Goal: Entertainment & Leisure: Browse casually

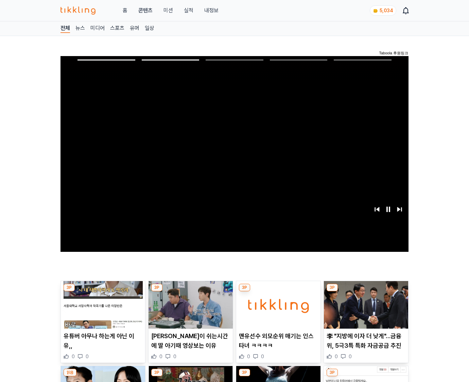
click at [365, 310] on img at bounding box center [366, 305] width 84 height 48
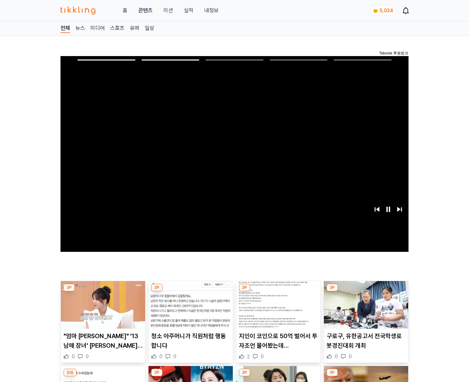
click at [365, 310] on img at bounding box center [366, 305] width 84 height 48
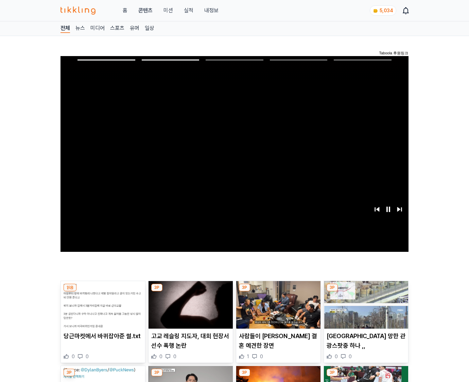
click at [365, 310] on img at bounding box center [366, 305] width 84 height 48
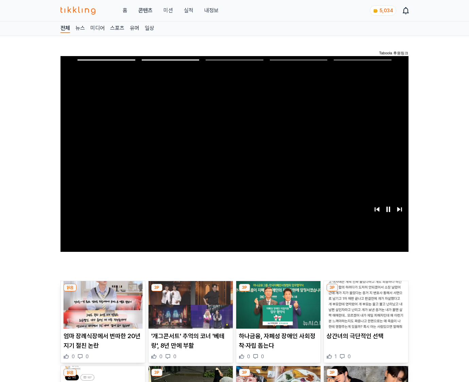
click at [365, 310] on img at bounding box center [366, 305] width 84 height 48
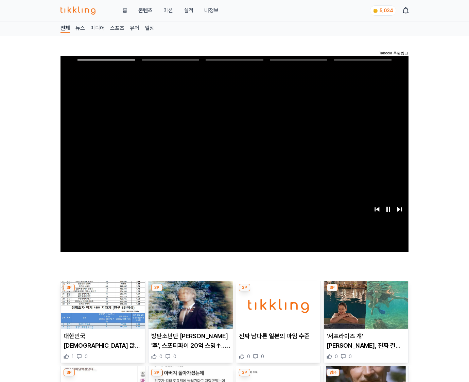
click at [365, 310] on img at bounding box center [366, 305] width 84 height 48
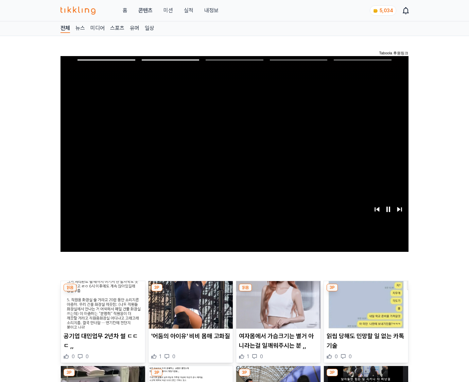
click at [365, 310] on img at bounding box center [366, 305] width 84 height 48
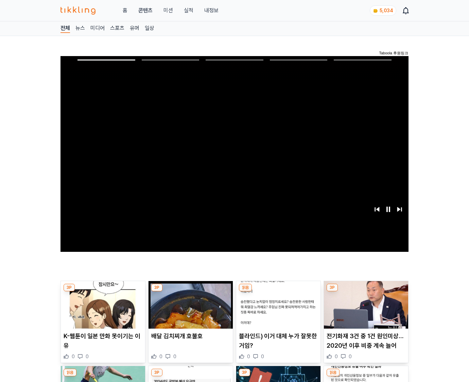
click at [365, 310] on img at bounding box center [366, 305] width 84 height 48
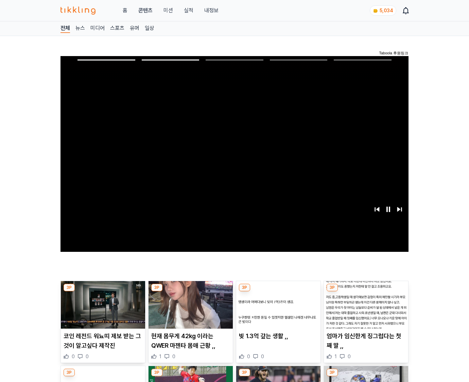
click at [365, 310] on img at bounding box center [366, 305] width 84 height 48
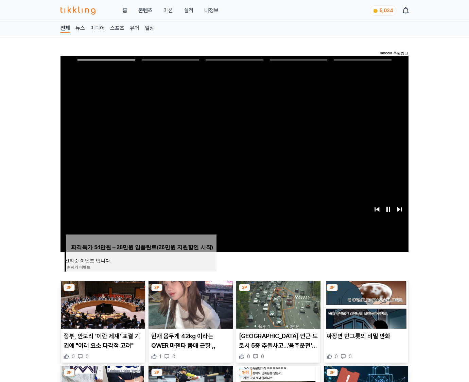
click at [365, 310] on img at bounding box center [366, 305] width 84 height 48
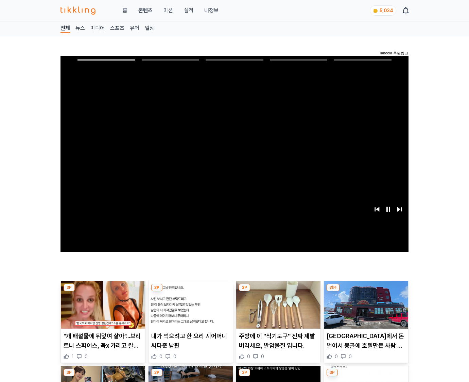
click at [365, 310] on img at bounding box center [366, 305] width 84 height 48
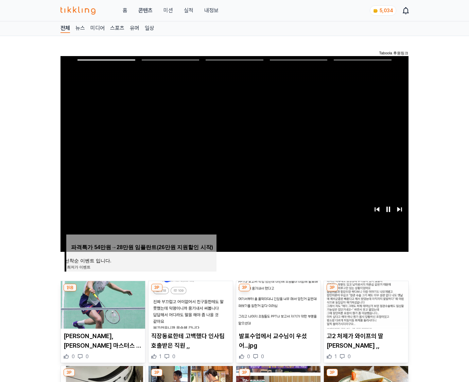
click at [365, 310] on img at bounding box center [366, 305] width 84 height 48
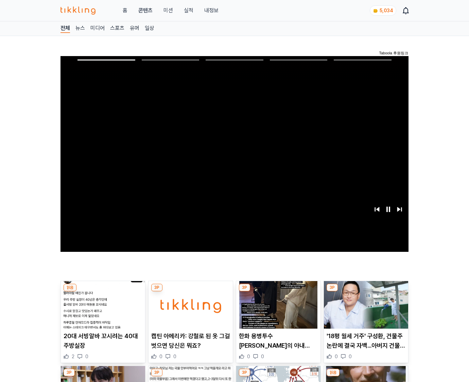
click at [365, 310] on img at bounding box center [366, 305] width 84 height 48
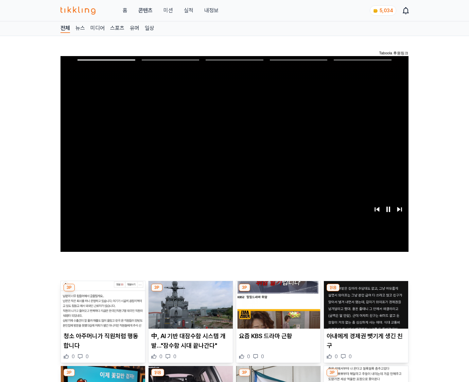
click at [365, 310] on img at bounding box center [366, 305] width 84 height 48
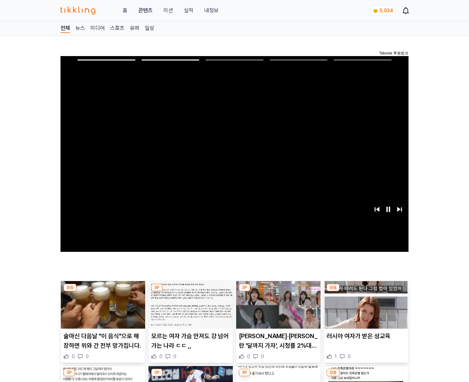
click at [365, 310] on img at bounding box center [366, 305] width 84 height 48
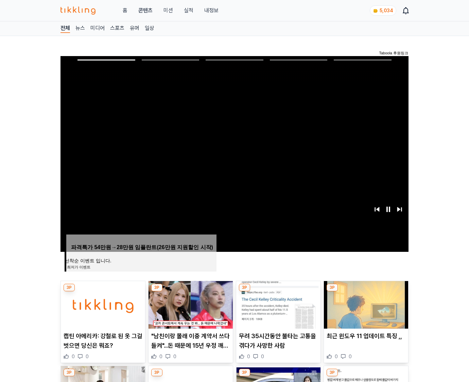
click at [365, 310] on img at bounding box center [366, 305] width 84 height 48
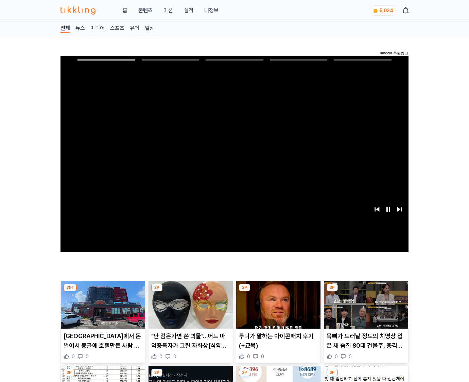
click at [365, 310] on img at bounding box center [366, 305] width 84 height 48
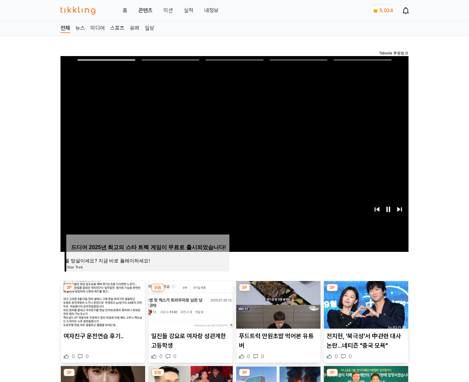
click at [365, 310] on img at bounding box center [366, 305] width 84 height 48
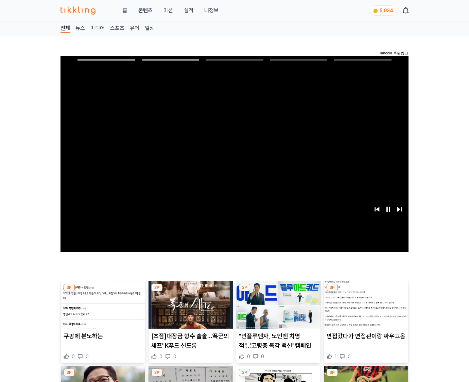
click at [365, 310] on img at bounding box center [366, 305] width 84 height 48
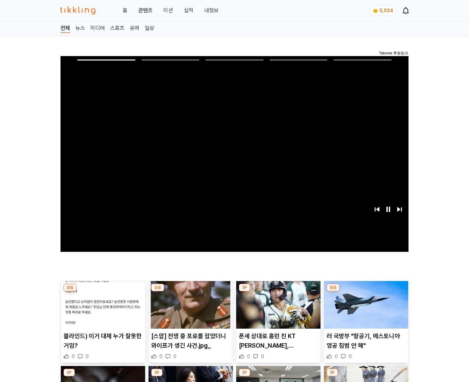
click at [365, 310] on img at bounding box center [366, 305] width 84 height 48
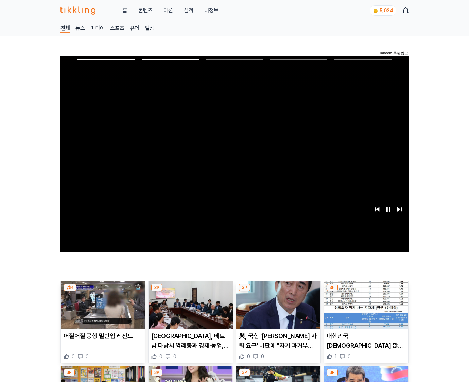
click at [365, 310] on img at bounding box center [366, 305] width 84 height 48
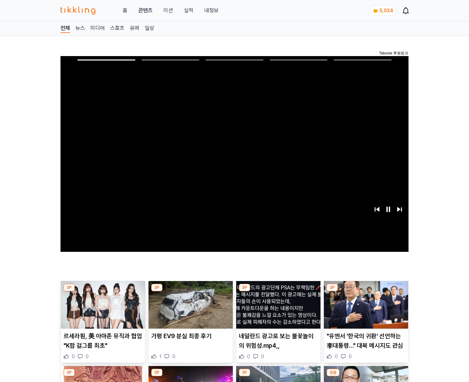
click at [365, 310] on img at bounding box center [366, 305] width 84 height 48
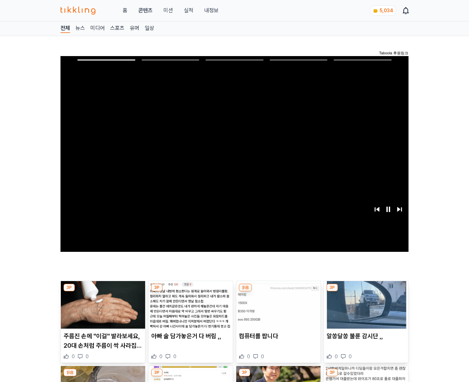
click at [365, 310] on img at bounding box center [366, 305] width 84 height 48
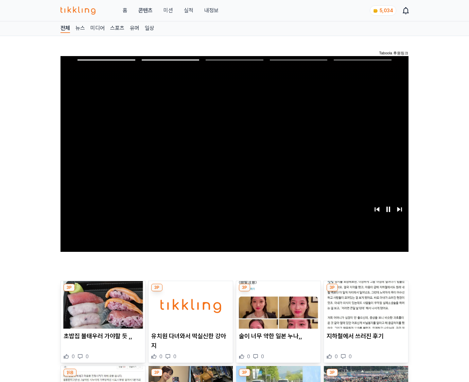
click at [365, 310] on img at bounding box center [366, 305] width 84 height 48
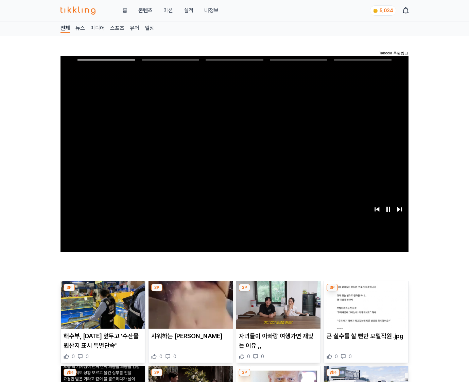
click at [365, 310] on img at bounding box center [366, 305] width 84 height 48
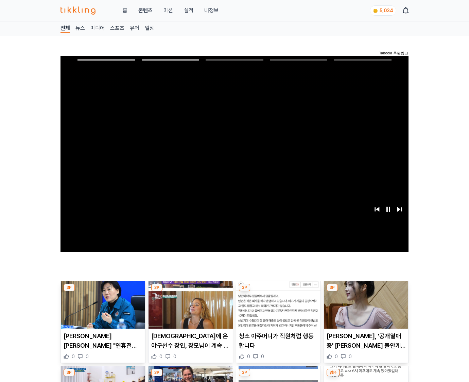
click at [365, 310] on img at bounding box center [366, 305] width 84 height 48
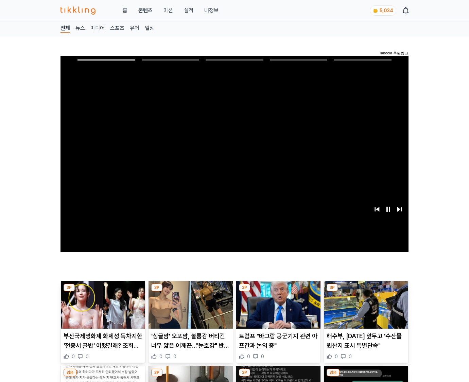
click at [365, 310] on img at bounding box center [366, 305] width 84 height 48
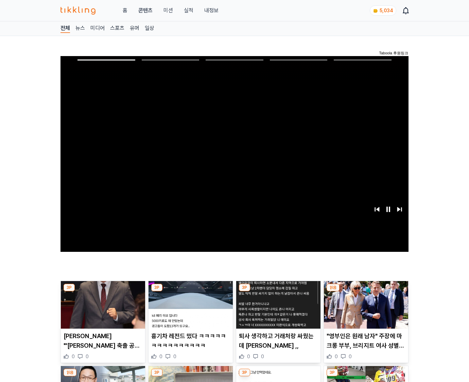
click at [365, 310] on img at bounding box center [366, 305] width 84 height 48
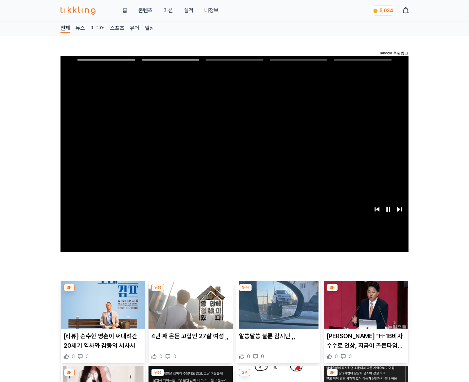
click at [365, 310] on img at bounding box center [366, 305] width 84 height 48
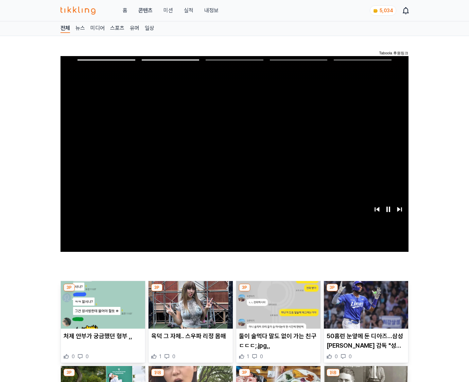
click at [365, 310] on img at bounding box center [366, 305] width 84 height 48
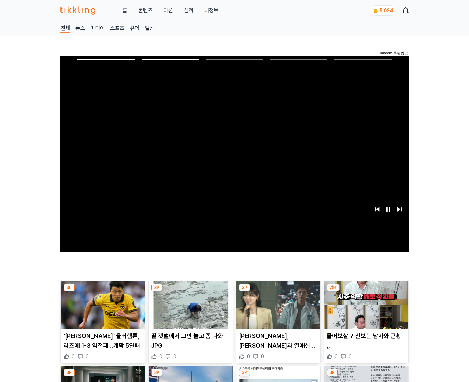
click at [365, 310] on img at bounding box center [366, 305] width 84 height 48
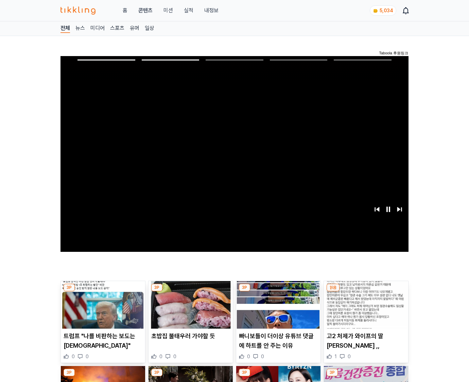
click at [365, 310] on img at bounding box center [366, 305] width 84 height 48
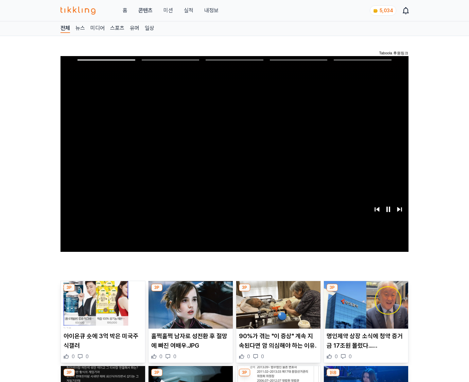
click at [365, 310] on img at bounding box center [366, 305] width 84 height 48
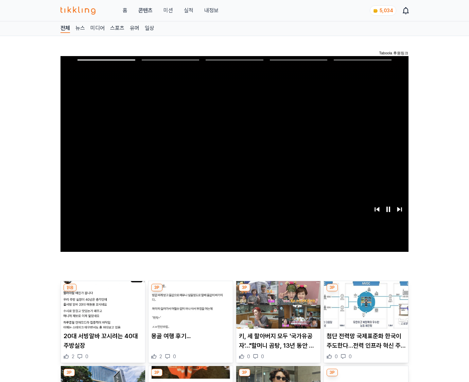
click at [365, 310] on img at bounding box center [366, 305] width 84 height 48
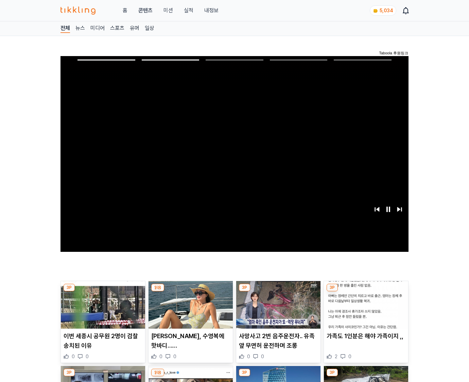
click at [365, 310] on img at bounding box center [366, 305] width 84 height 48
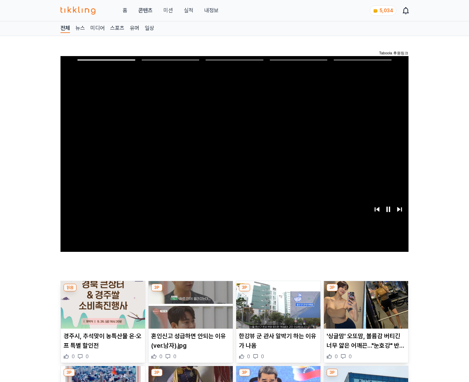
click at [365, 310] on img at bounding box center [366, 305] width 84 height 48
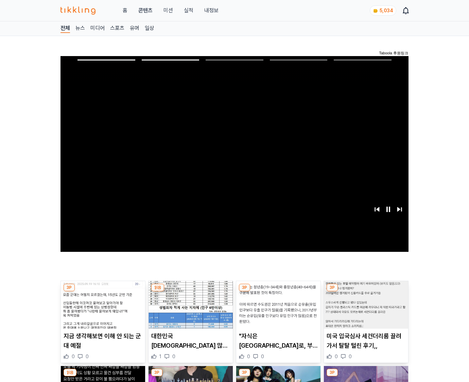
click at [365, 310] on img at bounding box center [366, 305] width 84 height 48
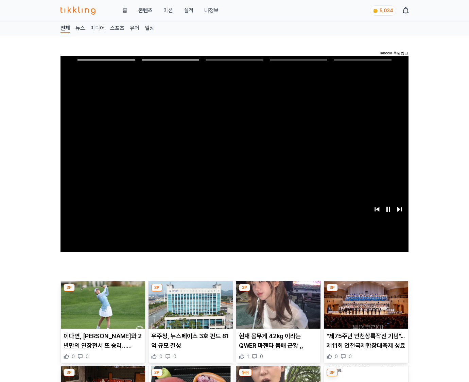
click at [365, 310] on img at bounding box center [366, 305] width 84 height 48
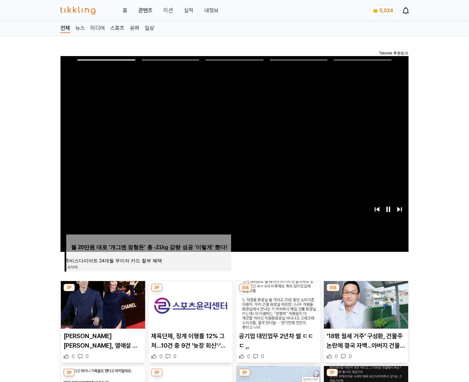
click at [365, 310] on img at bounding box center [366, 305] width 84 height 48
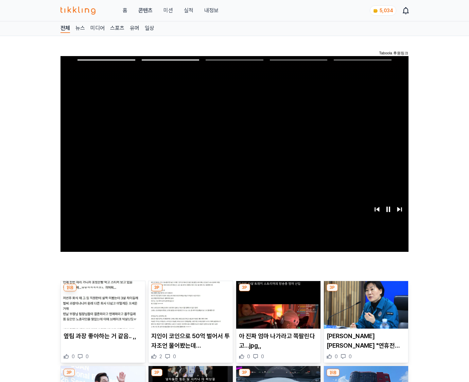
click at [365, 310] on img at bounding box center [366, 305] width 84 height 48
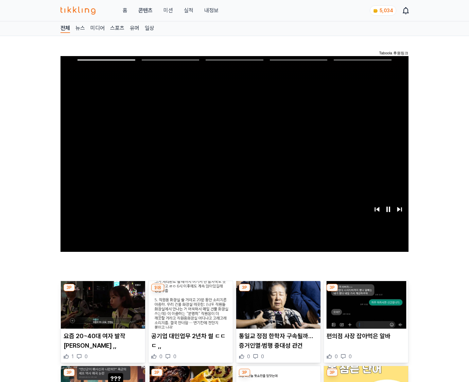
click at [365, 310] on img at bounding box center [366, 305] width 84 height 48
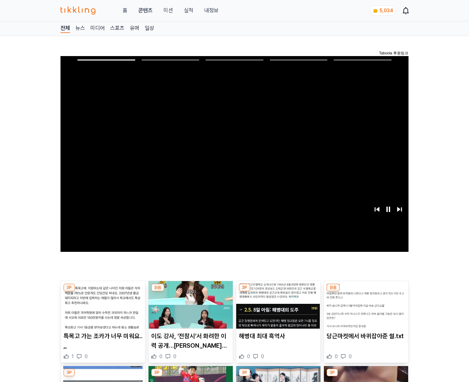
click at [365, 310] on img at bounding box center [366, 305] width 84 height 48
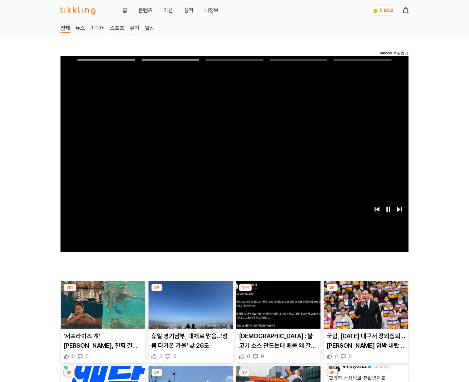
click at [365, 310] on img at bounding box center [366, 305] width 84 height 48
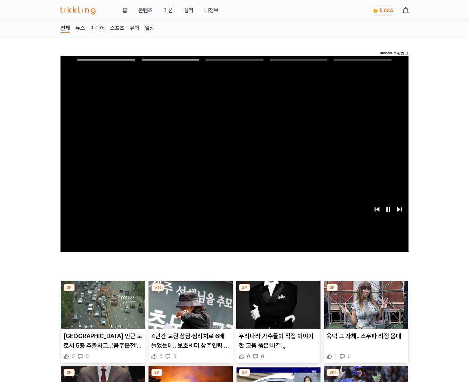
click at [365, 310] on img at bounding box center [366, 305] width 84 height 48
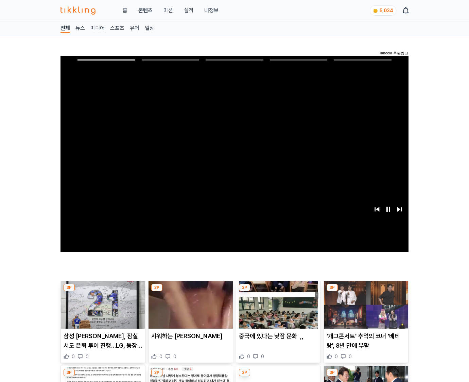
click at [365, 310] on img at bounding box center [366, 305] width 84 height 48
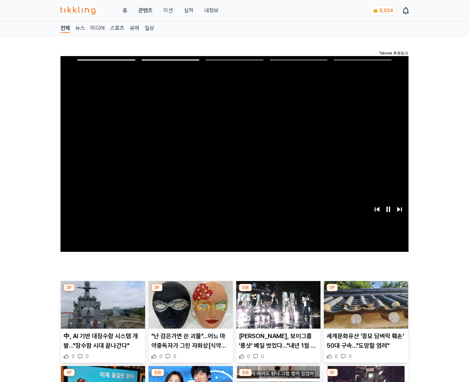
click at [365, 310] on img at bounding box center [366, 305] width 84 height 48
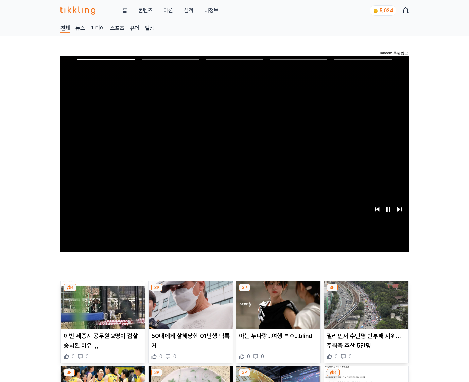
click at [365, 310] on img at bounding box center [366, 305] width 84 height 48
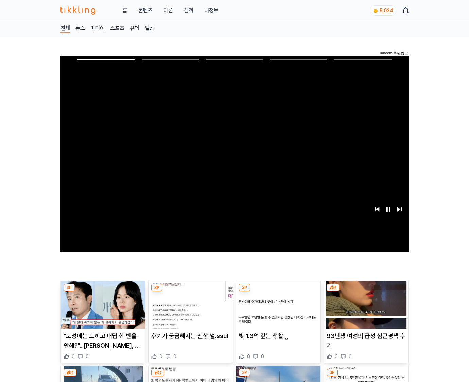
click at [365, 310] on img at bounding box center [366, 305] width 84 height 48
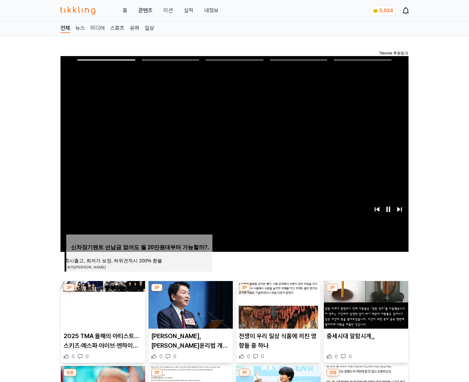
click at [365, 310] on img at bounding box center [366, 305] width 84 height 48
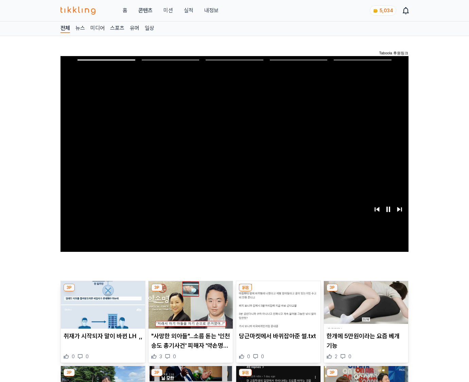
click at [365, 310] on img at bounding box center [366, 305] width 84 height 48
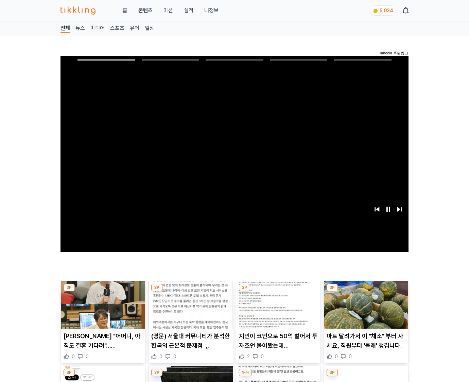
click at [365, 310] on img at bounding box center [366, 305] width 84 height 48
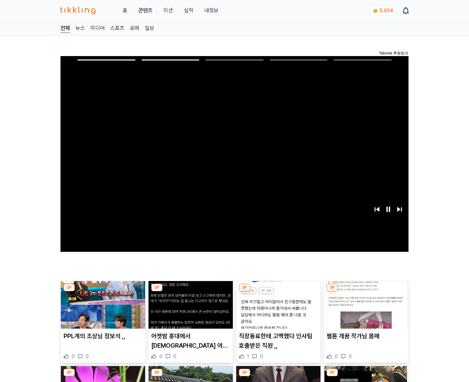
click at [365, 310] on img at bounding box center [366, 305] width 84 height 48
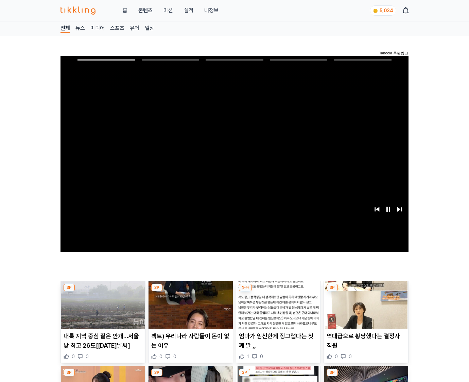
click at [365, 310] on img at bounding box center [366, 305] width 84 height 48
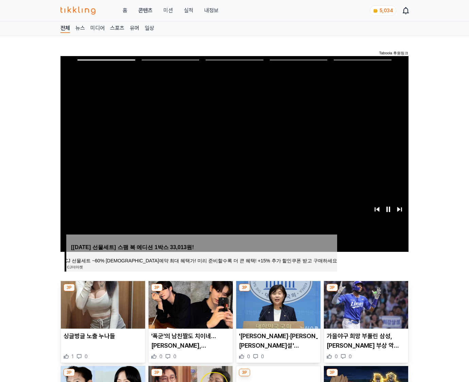
click at [365, 310] on img at bounding box center [366, 305] width 84 height 48
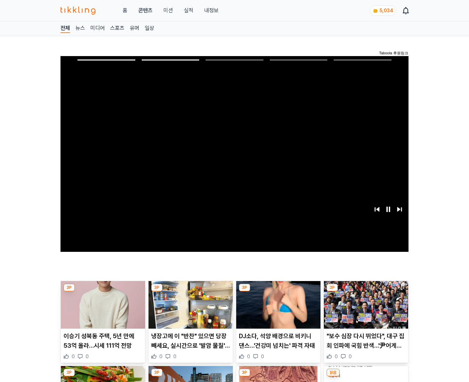
click at [365, 310] on img at bounding box center [366, 305] width 84 height 48
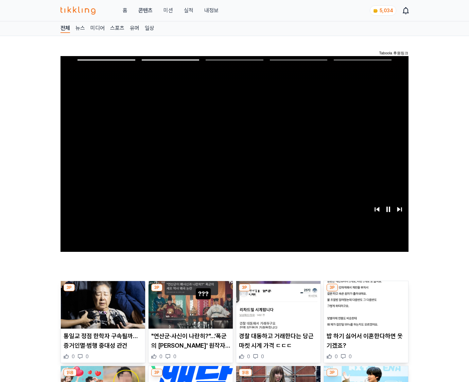
click at [365, 310] on img at bounding box center [366, 305] width 84 height 48
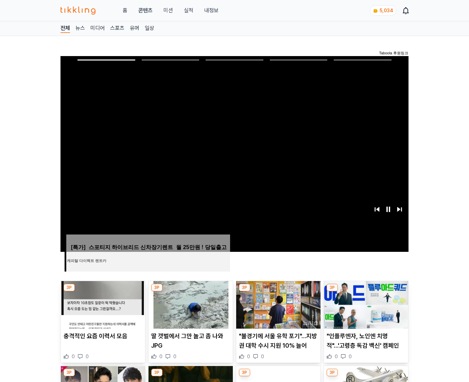
click at [365, 310] on img at bounding box center [366, 305] width 84 height 48
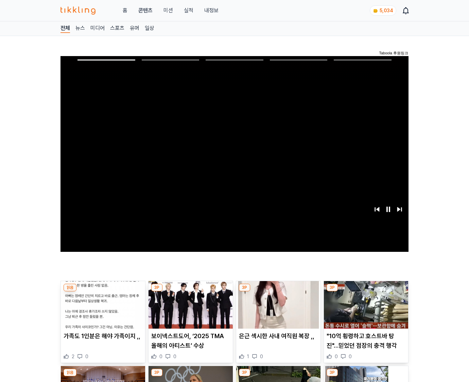
click at [365, 310] on img at bounding box center [366, 305] width 84 height 48
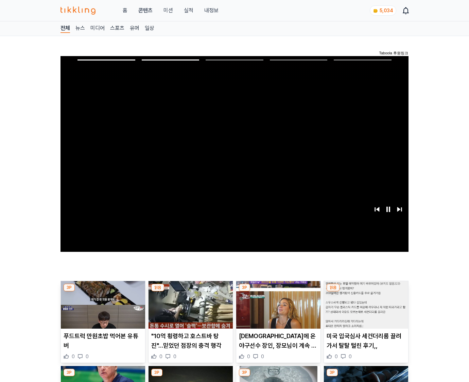
click at [365, 310] on img at bounding box center [366, 305] width 84 height 48
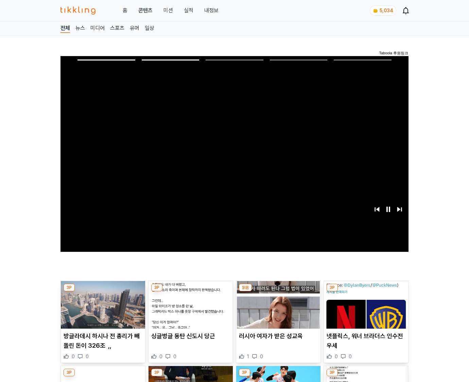
click at [365, 310] on img at bounding box center [366, 305] width 84 height 48
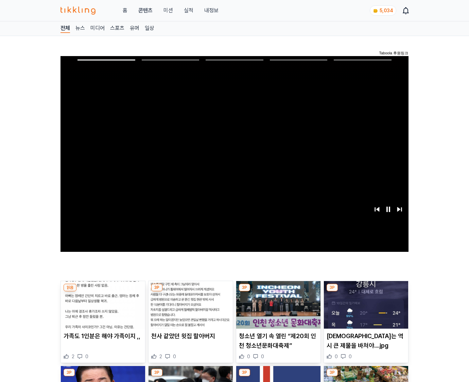
click at [365, 310] on img at bounding box center [366, 305] width 84 height 48
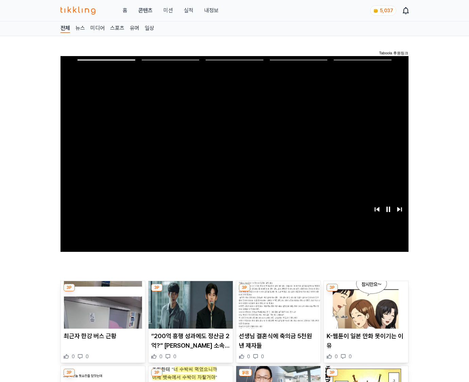
click at [365, 310] on img at bounding box center [366, 305] width 84 height 48
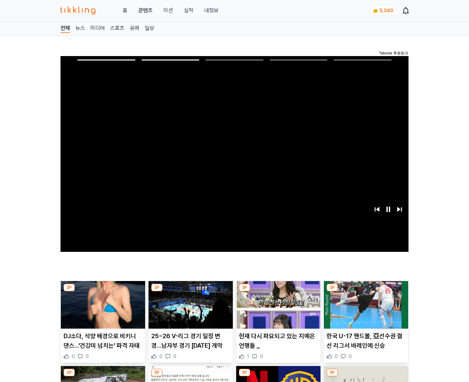
click at [365, 310] on img at bounding box center [366, 305] width 84 height 48
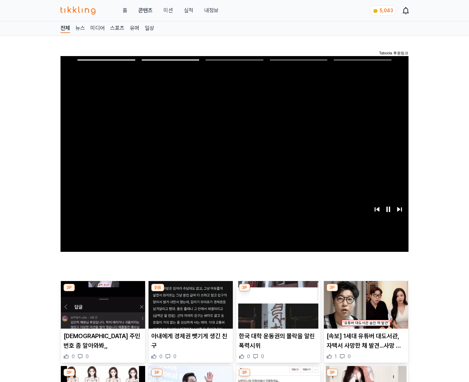
click at [365, 310] on img at bounding box center [366, 305] width 84 height 48
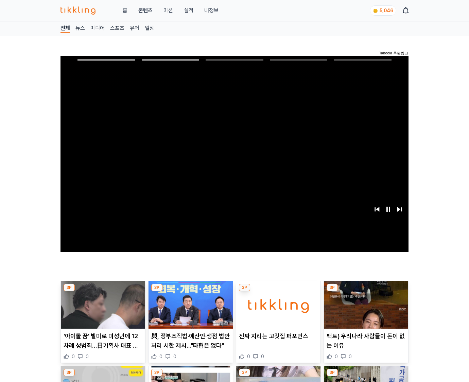
click at [365, 310] on img at bounding box center [366, 305] width 84 height 48
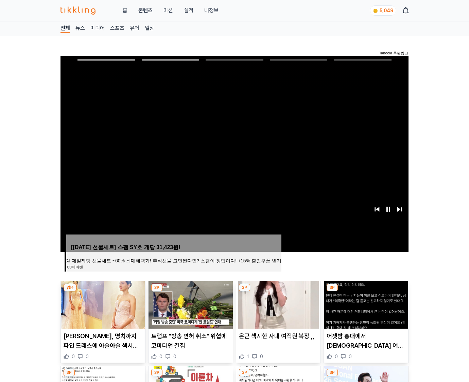
click at [365, 310] on img at bounding box center [366, 305] width 84 height 48
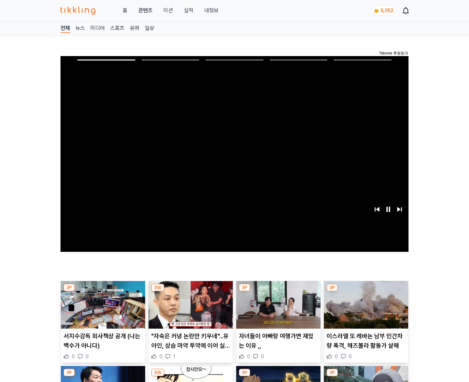
click at [365, 310] on img at bounding box center [366, 305] width 84 height 48
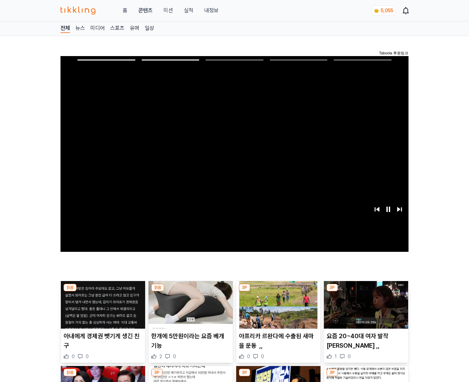
click at [365, 310] on img at bounding box center [366, 305] width 84 height 48
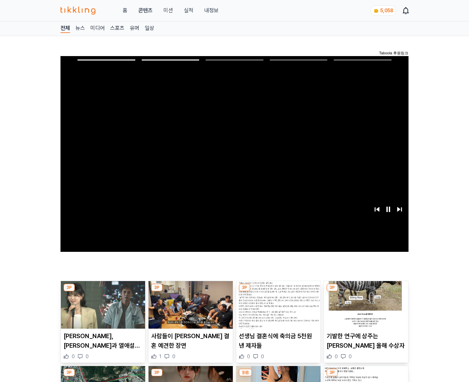
click at [365, 310] on img at bounding box center [366, 305] width 84 height 48
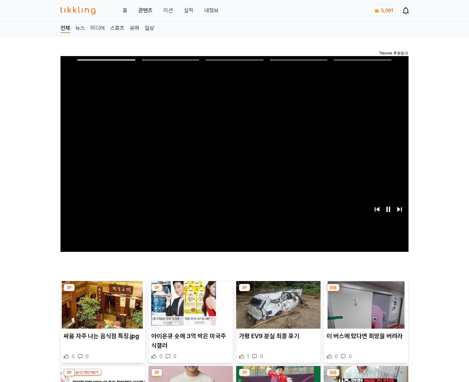
click at [365, 310] on img at bounding box center [366, 305] width 84 height 48
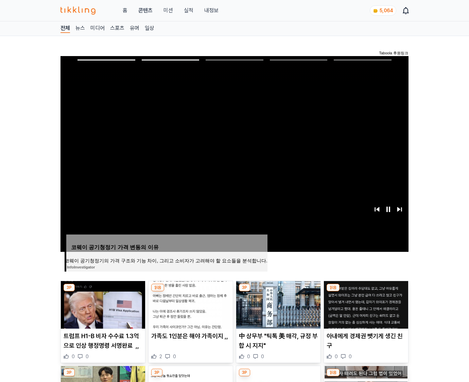
click at [365, 310] on img at bounding box center [366, 305] width 84 height 48
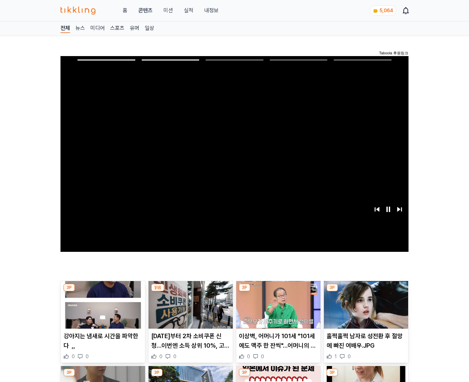
click at [365, 310] on img at bounding box center [366, 305] width 84 height 48
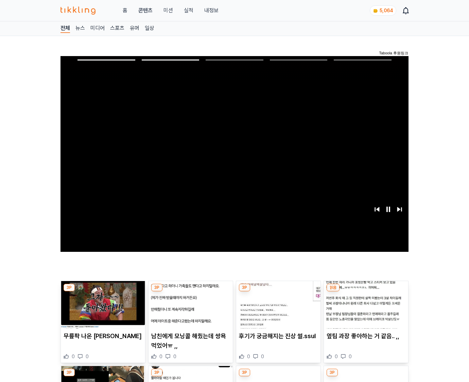
click at [365, 310] on img at bounding box center [366, 305] width 84 height 48
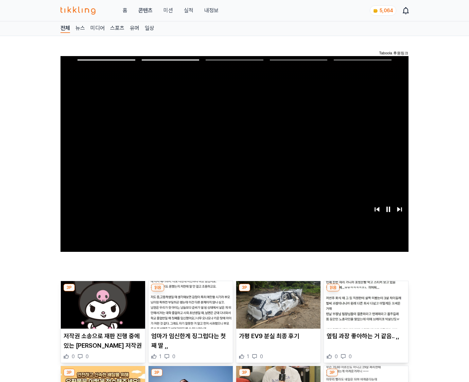
click at [365, 310] on img at bounding box center [366, 305] width 84 height 48
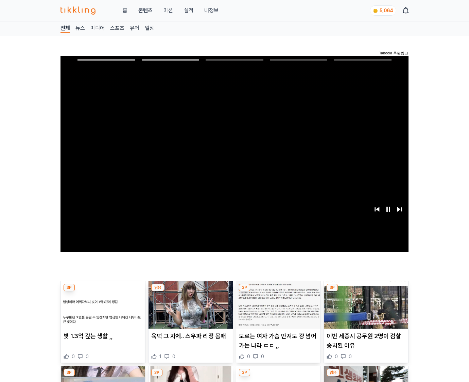
click at [365, 310] on img at bounding box center [366, 305] width 84 height 48
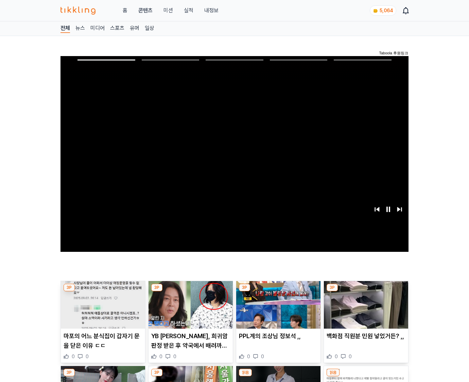
click at [365, 310] on img at bounding box center [366, 305] width 84 height 48
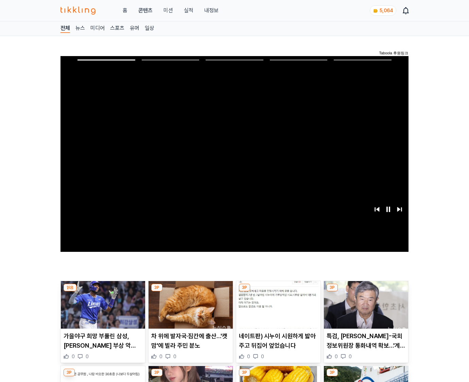
click at [365, 310] on img at bounding box center [366, 305] width 84 height 48
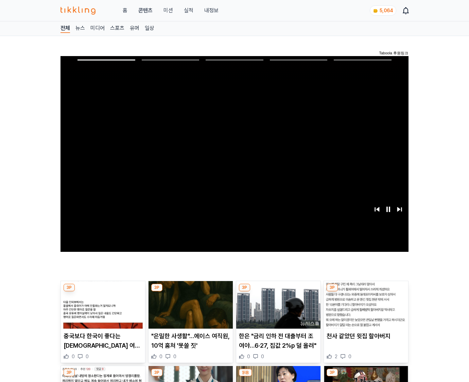
click at [365, 310] on img at bounding box center [366, 305] width 84 height 48
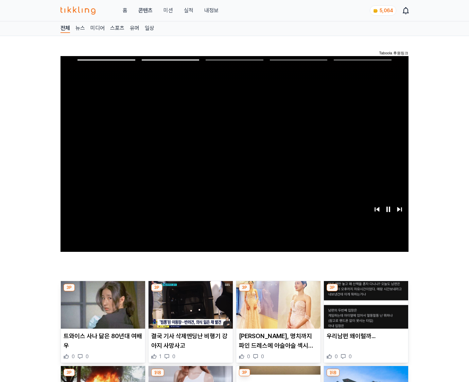
click at [365, 310] on img at bounding box center [366, 305] width 84 height 48
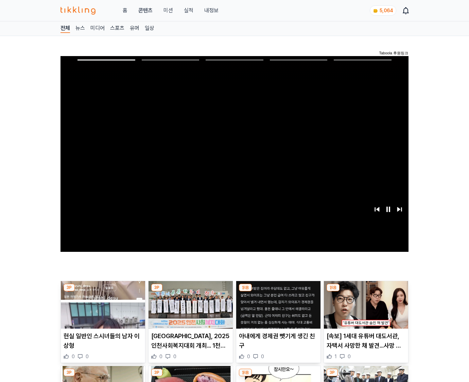
click at [365, 310] on img at bounding box center [366, 305] width 84 height 48
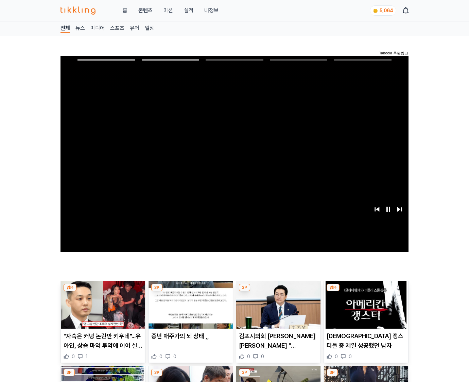
click at [365, 310] on img at bounding box center [366, 305] width 84 height 48
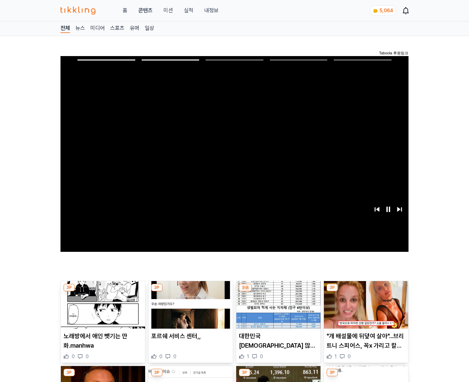
click at [365, 310] on img at bounding box center [366, 305] width 84 height 48
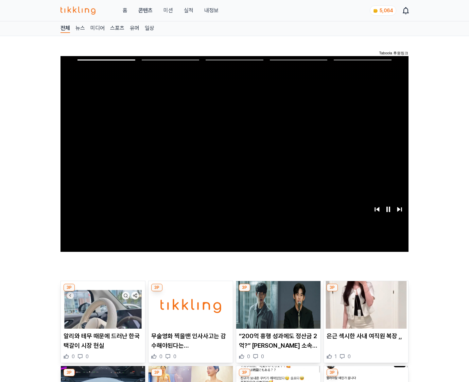
click at [365, 310] on img at bounding box center [366, 305] width 84 height 48
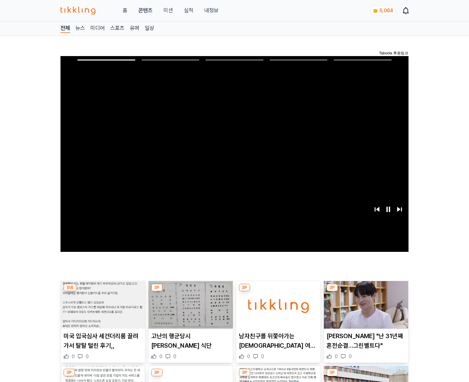
click at [365, 310] on img at bounding box center [366, 305] width 84 height 48
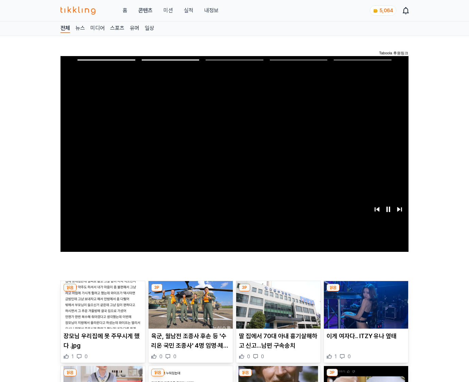
click at [365, 310] on img at bounding box center [366, 305] width 84 height 48
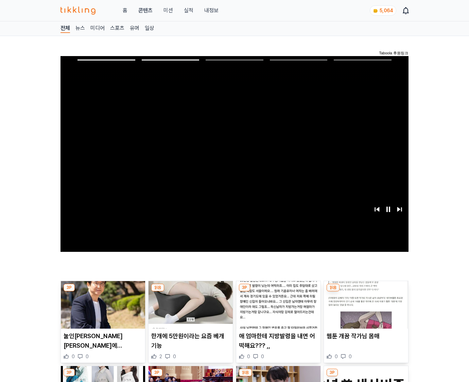
click at [365, 310] on img at bounding box center [366, 305] width 84 height 48
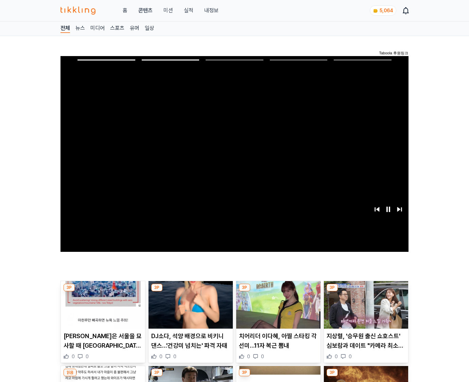
click at [365, 310] on img at bounding box center [366, 305] width 84 height 48
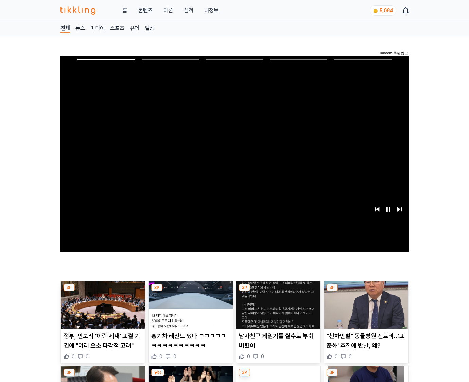
click at [365, 310] on img at bounding box center [366, 305] width 84 height 48
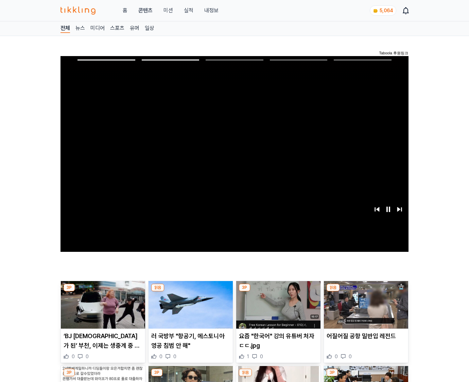
click at [365, 310] on img at bounding box center [366, 305] width 84 height 48
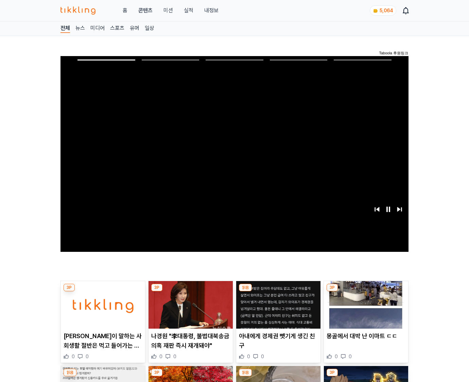
click at [365, 310] on img at bounding box center [366, 305] width 84 height 48
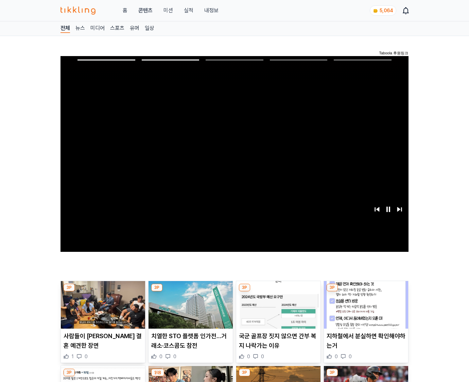
click at [365, 310] on img at bounding box center [366, 305] width 84 height 48
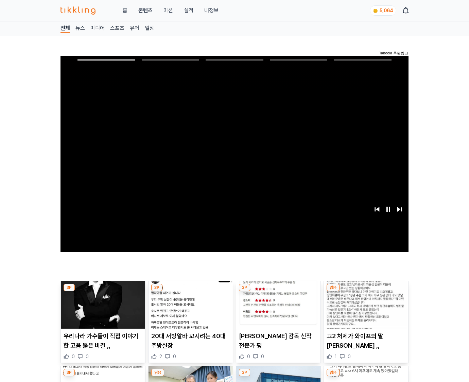
click at [365, 310] on img at bounding box center [366, 305] width 84 height 48
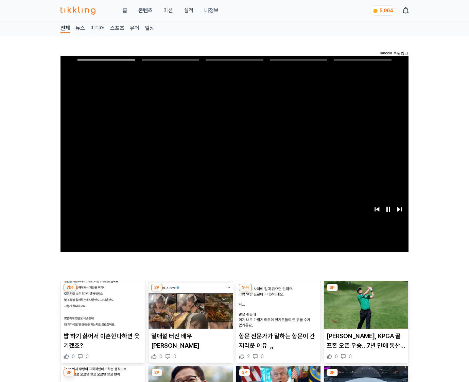
click at [365, 310] on img at bounding box center [366, 305] width 84 height 48
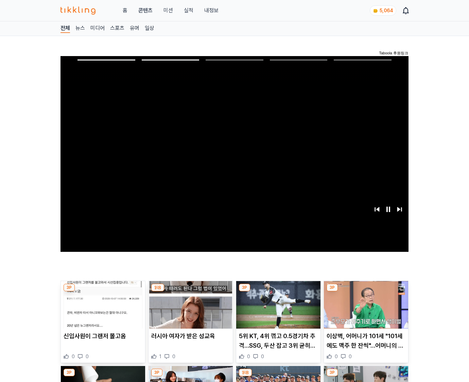
click at [365, 310] on img at bounding box center [366, 305] width 84 height 48
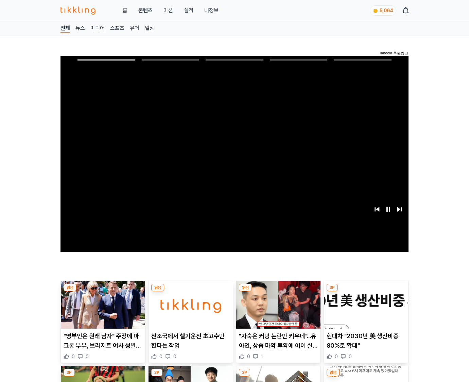
click at [365, 310] on img at bounding box center [366, 305] width 84 height 48
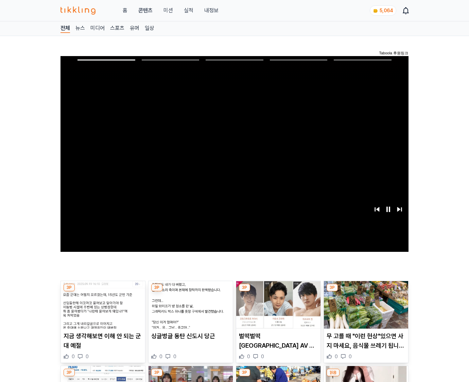
click at [365, 310] on img at bounding box center [366, 305] width 84 height 48
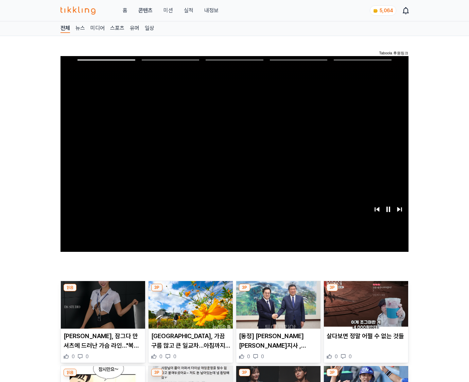
click at [365, 310] on img at bounding box center [366, 305] width 84 height 48
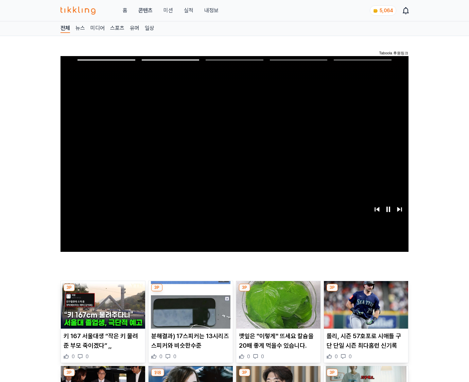
click at [365, 310] on img at bounding box center [366, 305] width 84 height 48
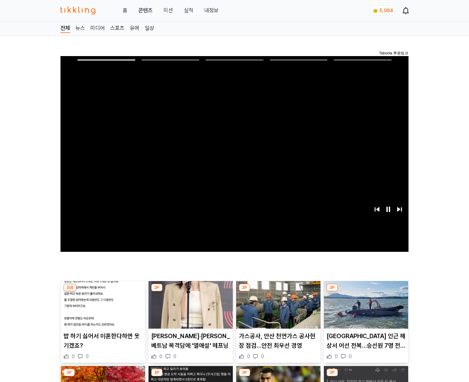
click at [365, 310] on img at bounding box center [366, 305] width 84 height 48
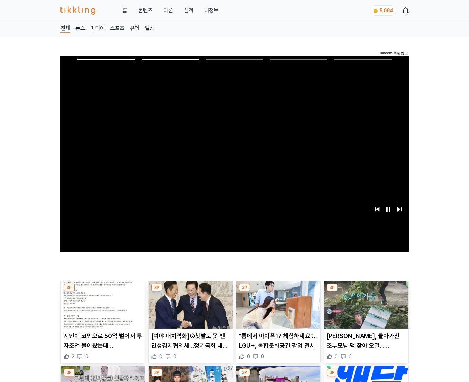
click at [365, 310] on img at bounding box center [366, 305] width 84 height 48
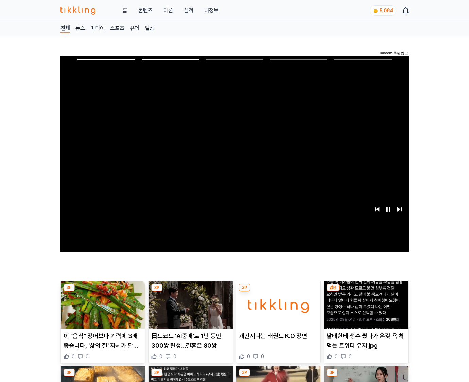
click at [365, 310] on img at bounding box center [366, 305] width 84 height 48
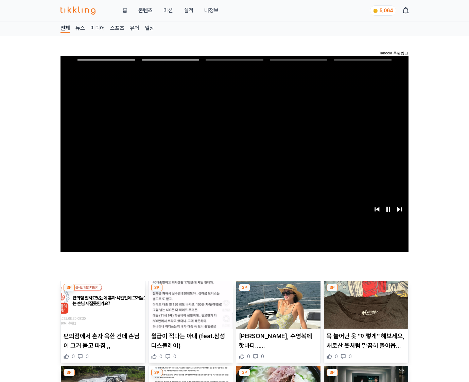
click at [365, 310] on img at bounding box center [366, 305] width 84 height 48
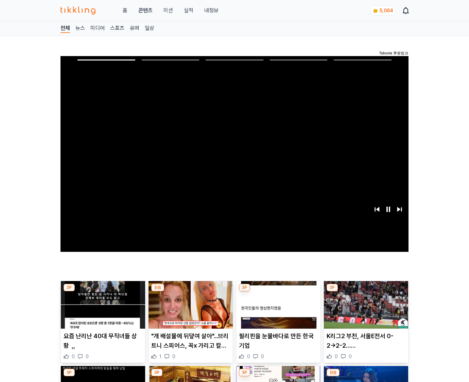
click at [365, 310] on img at bounding box center [366, 305] width 84 height 48
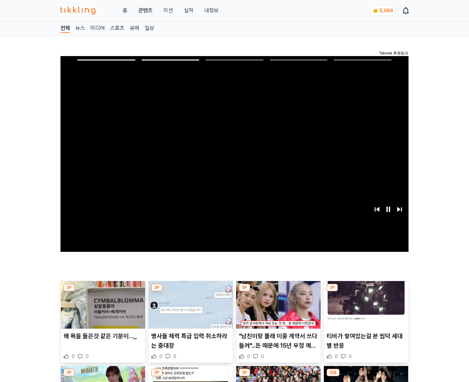
click at [365, 310] on img at bounding box center [366, 305] width 84 height 48
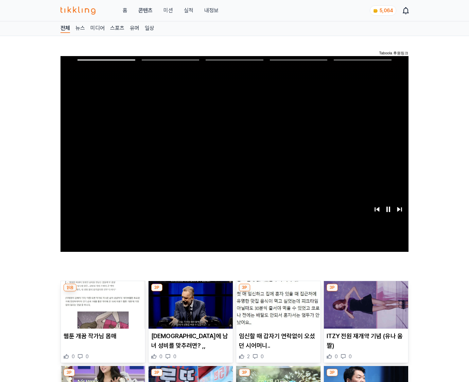
click at [365, 310] on img at bounding box center [366, 305] width 84 height 48
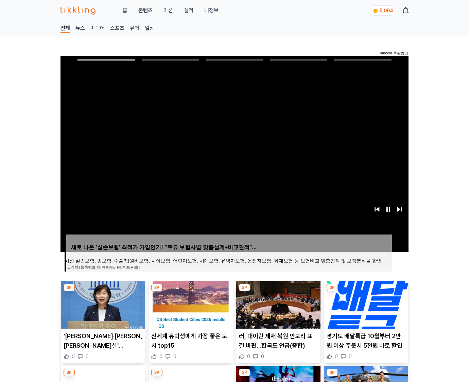
click at [365, 310] on img at bounding box center [366, 305] width 84 height 48
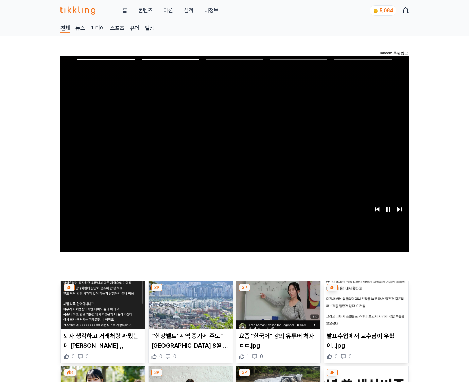
click at [365, 310] on img at bounding box center [366, 305] width 84 height 48
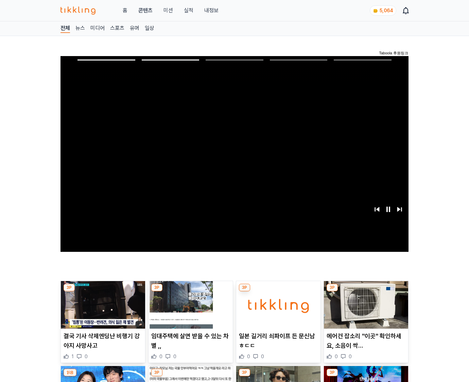
click at [365, 310] on img at bounding box center [366, 305] width 84 height 48
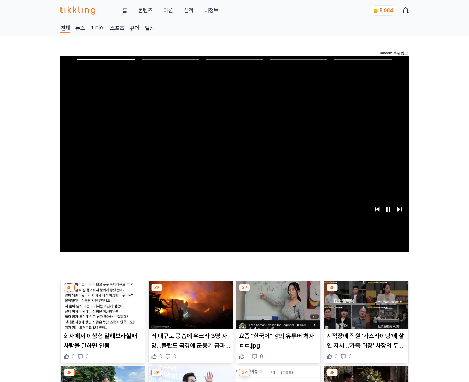
click at [365, 310] on img at bounding box center [366, 305] width 84 height 48
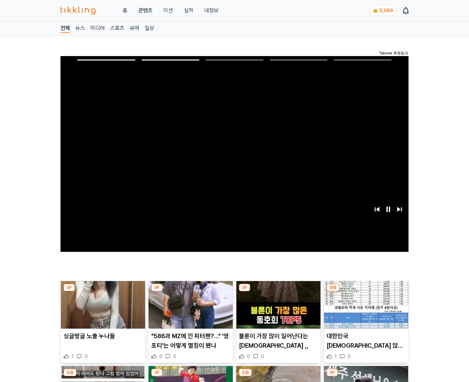
click at [365, 310] on img at bounding box center [366, 305] width 84 height 48
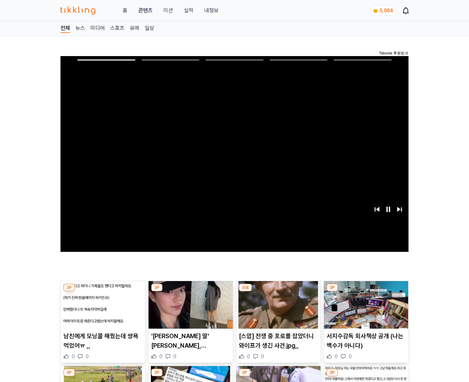
click at [365, 310] on img at bounding box center [366, 305] width 84 height 48
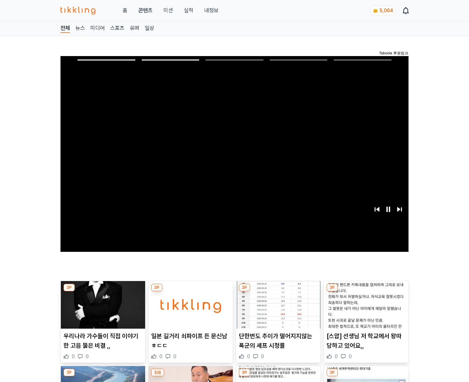
click at [365, 310] on img at bounding box center [366, 305] width 84 height 48
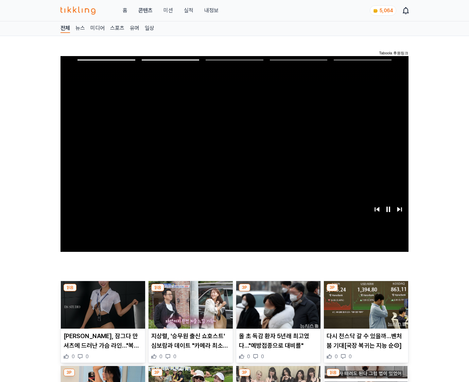
click at [365, 310] on img at bounding box center [366, 305] width 84 height 48
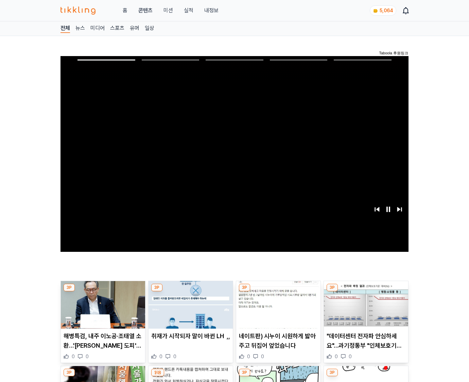
click at [365, 310] on img at bounding box center [366, 305] width 84 height 48
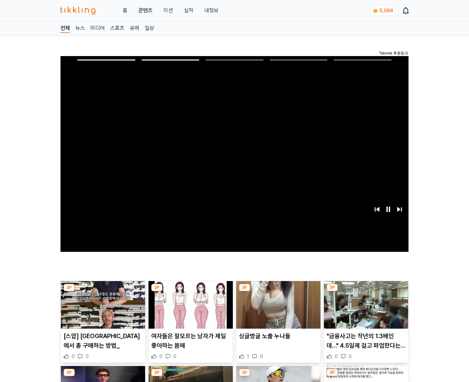
click at [365, 310] on img at bounding box center [366, 305] width 84 height 48
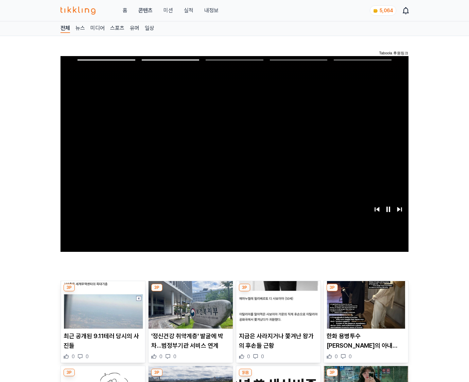
click at [365, 310] on img at bounding box center [366, 305] width 84 height 48
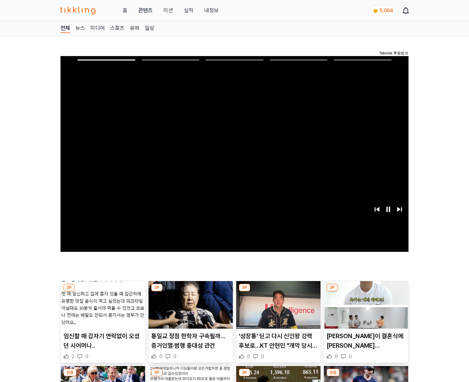
click at [365, 310] on img at bounding box center [366, 305] width 84 height 48
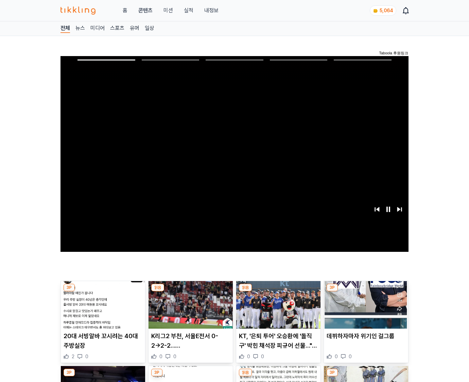
click at [365, 310] on img at bounding box center [366, 305] width 84 height 48
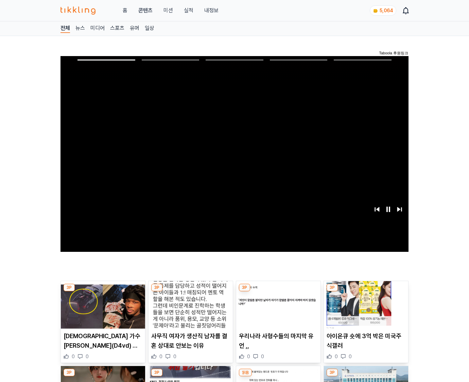
click at [365, 310] on img at bounding box center [366, 305] width 84 height 48
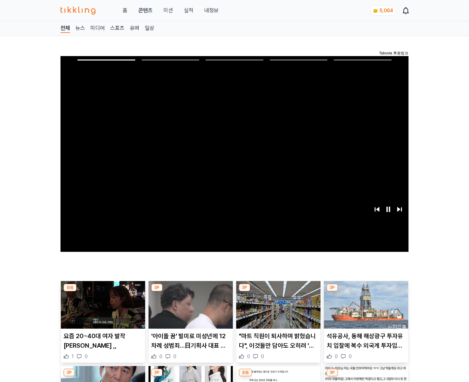
click at [365, 310] on img at bounding box center [366, 305] width 84 height 48
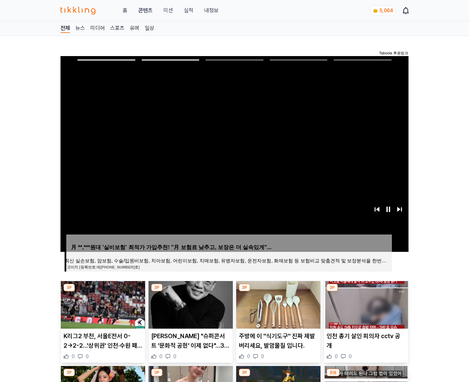
click at [365, 310] on img at bounding box center [366, 305] width 84 height 48
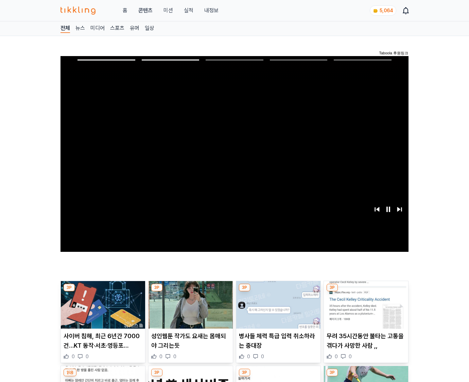
click img
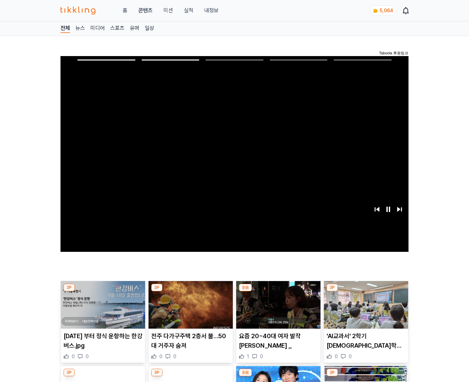
click at [365, 310] on img at bounding box center [366, 305] width 84 height 48
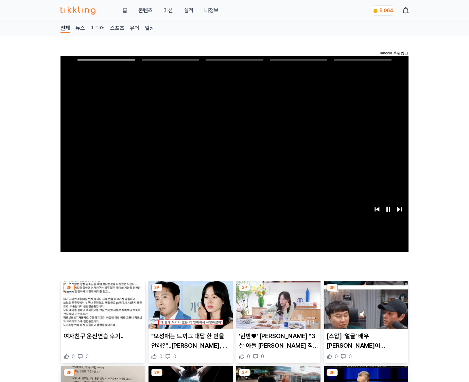
click at [365, 310] on img at bounding box center [366, 305] width 84 height 48
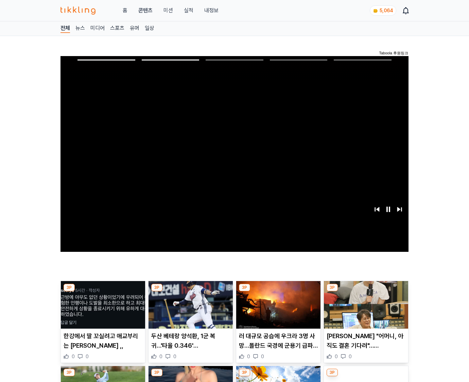
click at [365, 310] on img at bounding box center [366, 305] width 84 height 48
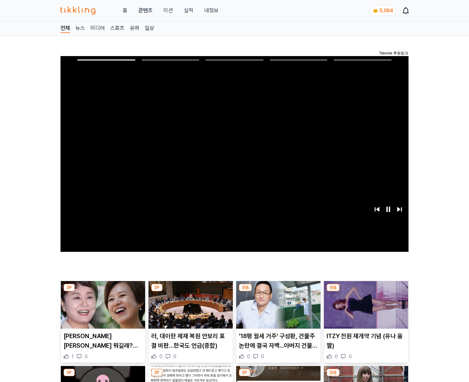
click at [365, 310] on img at bounding box center [366, 305] width 84 height 48
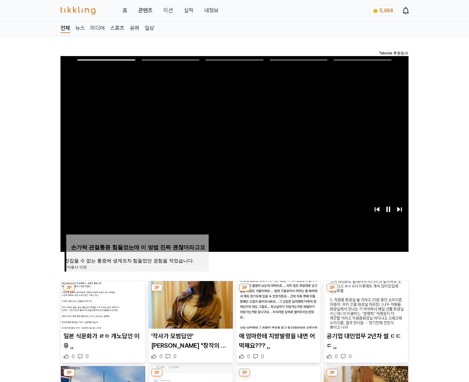
click at [365, 310] on img at bounding box center [366, 305] width 84 height 48
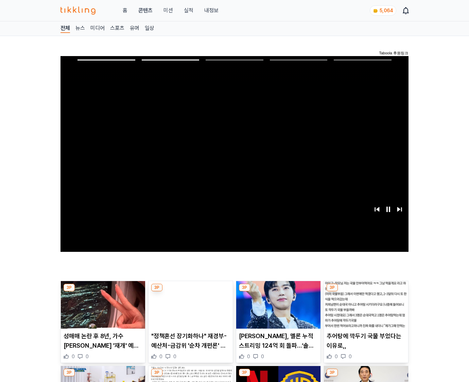
click at [365, 310] on img at bounding box center [366, 305] width 84 height 48
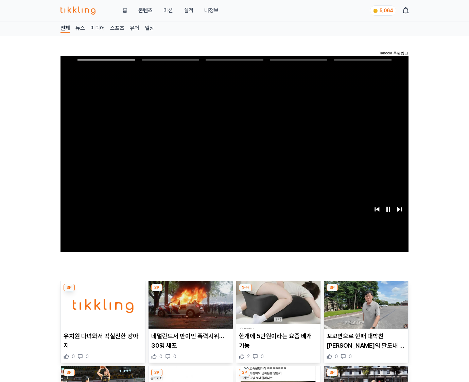
click at [365, 310] on img at bounding box center [366, 305] width 84 height 48
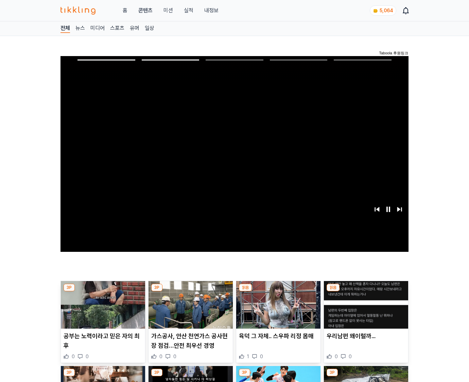
click at [365, 310] on img at bounding box center [366, 305] width 84 height 48
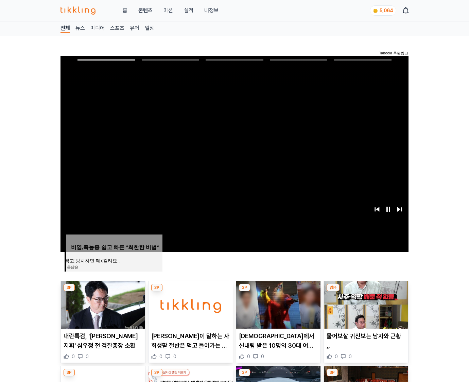
click at [365, 310] on img at bounding box center [366, 305] width 84 height 48
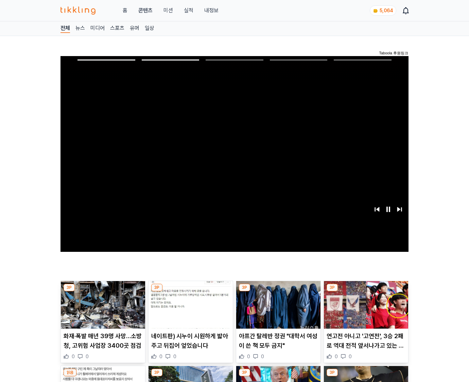
click at [365, 310] on img at bounding box center [366, 305] width 84 height 48
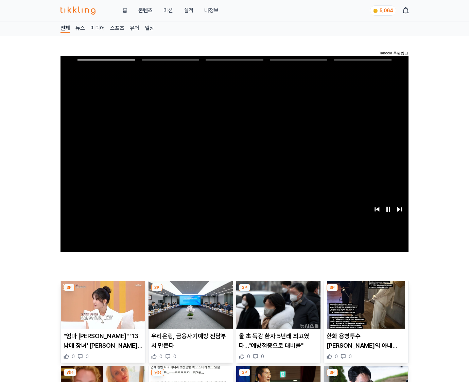
click at [365, 310] on img at bounding box center [366, 305] width 84 height 48
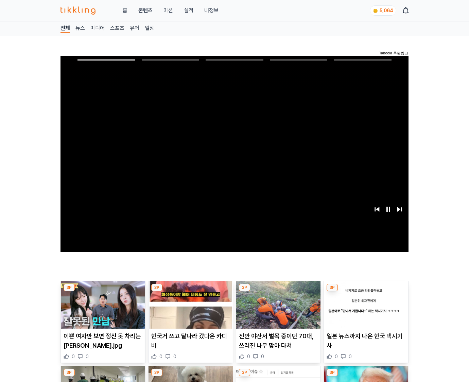
click at [365, 310] on img at bounding box center [366, 305] width 84 height 48
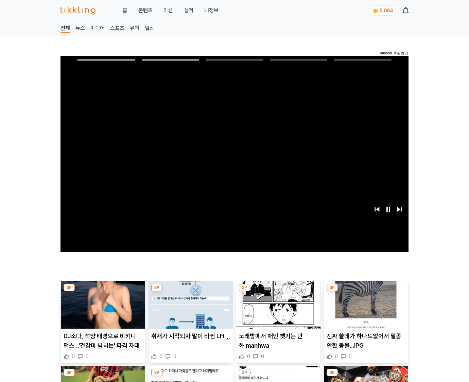
click at [365, 310] on img at bounding box center [366, 305] width 84 height 48
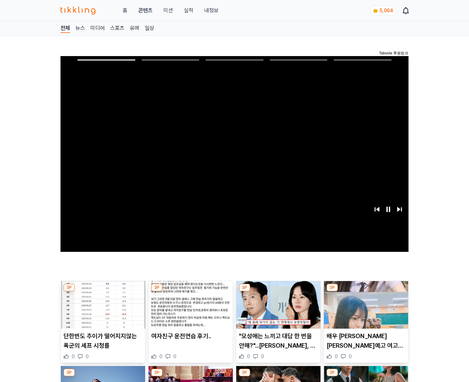
click at [365, 310] on img at bounding box center [366, 305] width 84 height 48
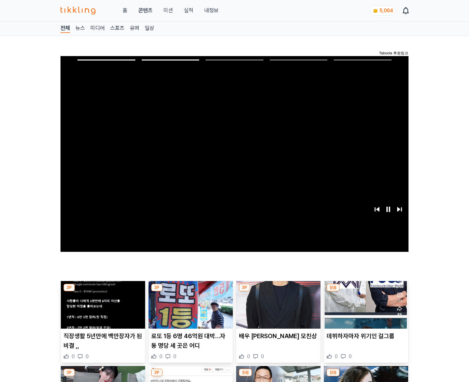
click at [365, 310] on img at bounding box center [366, 305] width 84 height 48
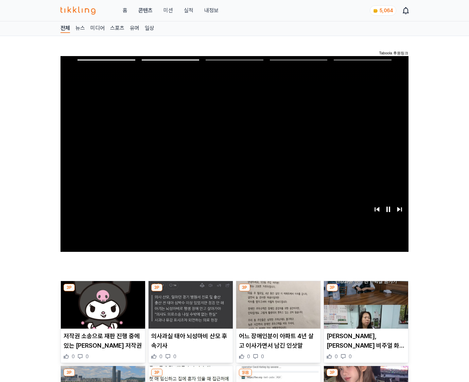
click at [365, 310] on img at bounding box center [366, 305] width 84 height 48
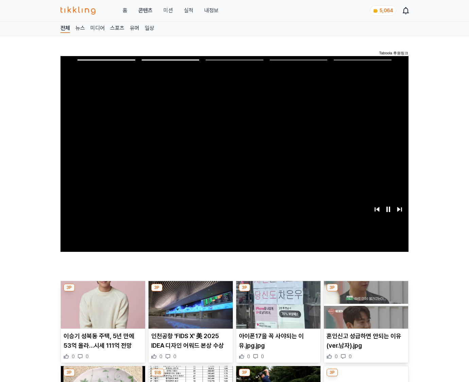
click at [365, 310] on img at bounding box center [366, 305] width 84 height 48
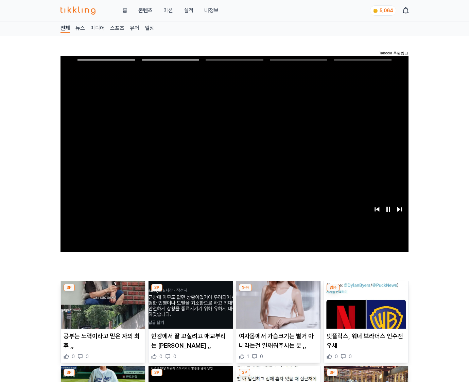
click at [365, 310] on img at bounding box center [366, 305] width 84 height 48
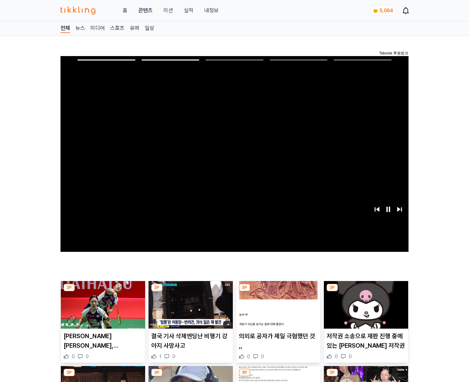
click at [365, 310] on img at bounding box center [366, 305] width 84 height 48
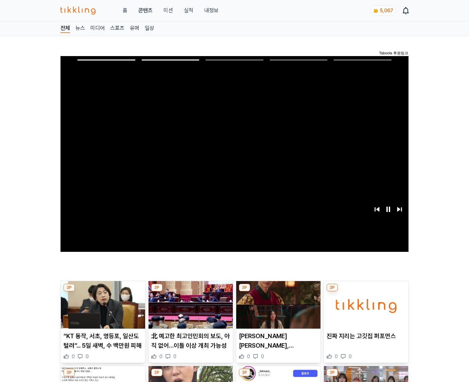
click at [365, 310] on img at bounding box center [366, 305] width 84 height 48
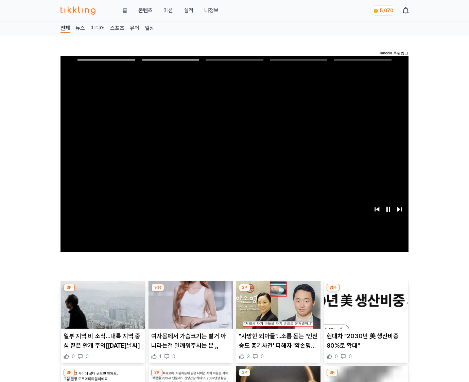
click at [365, 310] on img at bounding box center [366, 305] width 84 height 48
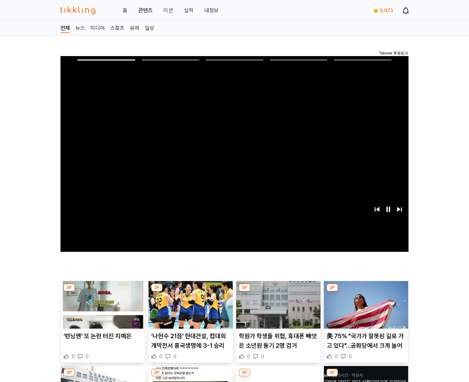
click at [365, 310] on img at bounding box center [366, 305] width 84 height 48
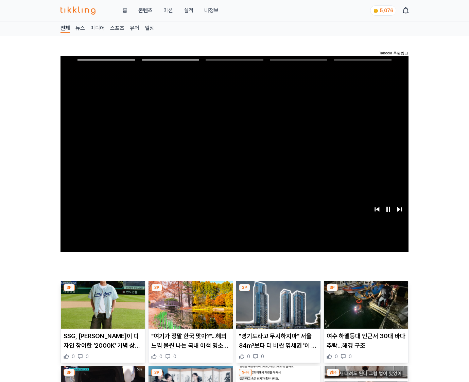
click at [365, 310] on img at bounding box center [366, 305] width 84 height 48
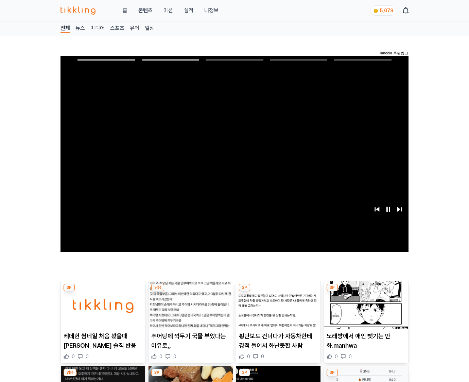
click at [365, 310] on img at bounding box center [366, 305] width 84 height 48
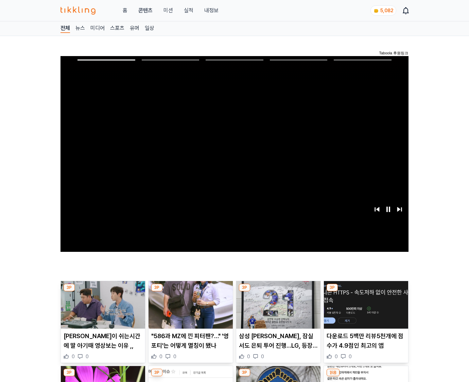
click at [365, 310] on img at bounding box center [366, 305] width 84 height 48
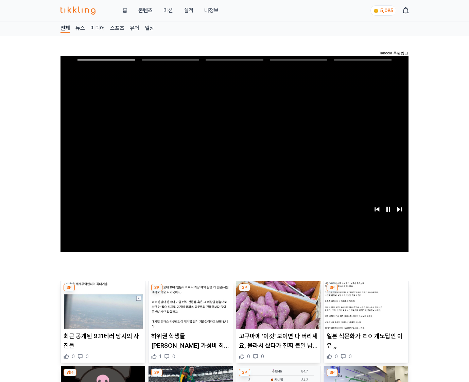
click at [365, 310] on img at bounding box center [366, 305] width 84 height 48
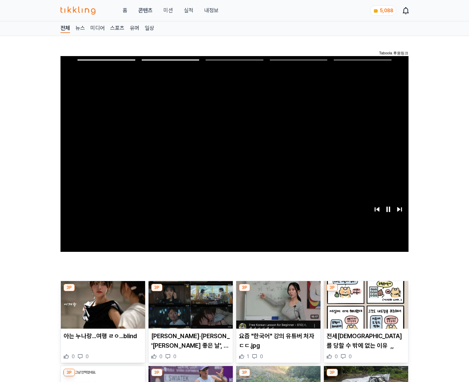
click at [365, 310] on img at bounding box center [366, 305] width 84 height 48
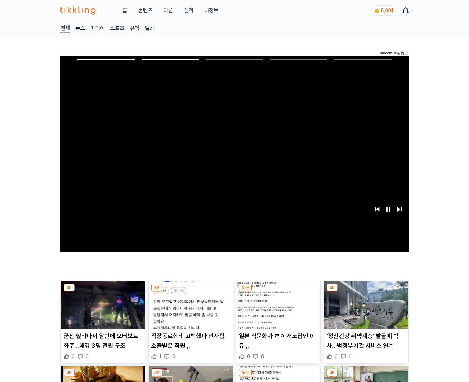
click at [365, 310] on img at bounding box center [366, 305] width 84 height 48
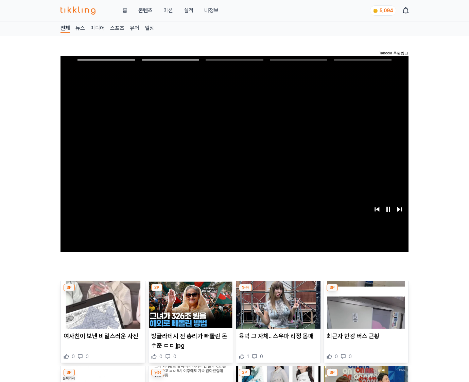
click at [365, 310] on img at bounding box center [366, 305] width 84 height 48
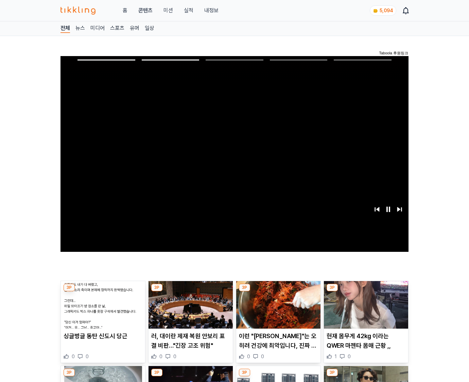
click at [365, 310] on img at bounding box center [366, 305] width 84 height 48
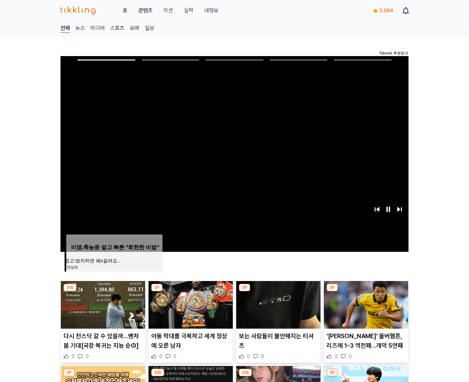
click at [365, 310] on img at bounding box center [366, 305] width 84 height 48
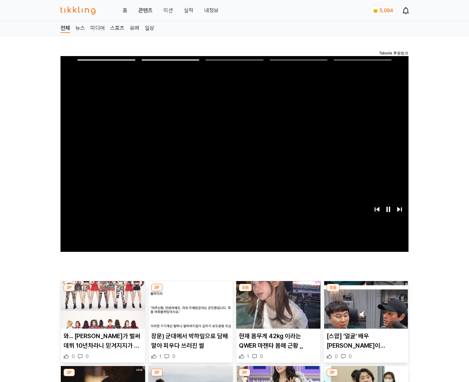
click at [365, 310] on img at bounding box center [366, 305] width 84 height 48
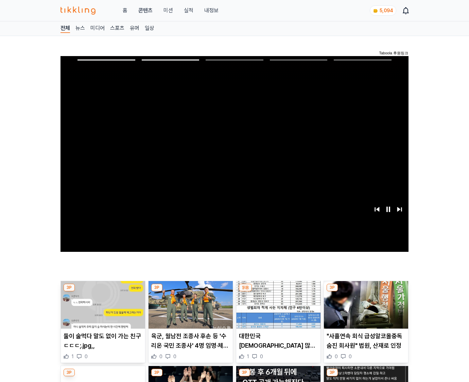
click at [365, 310] on img at bounding box center [366, 305] width 84 height 48
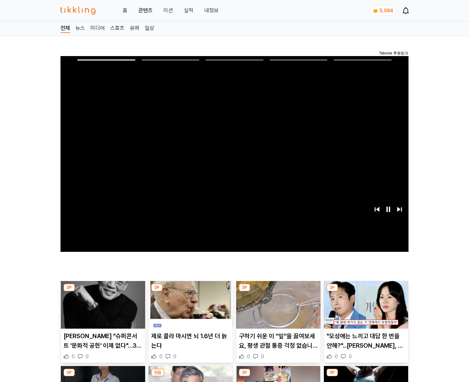
click at [365, 310] on img at bounding box center [366, 305] width 84 height 48
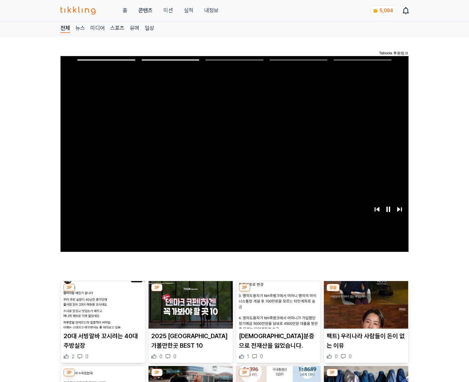
click at [365, 310] on img at bounding box center [366, 305] width 84 height 48
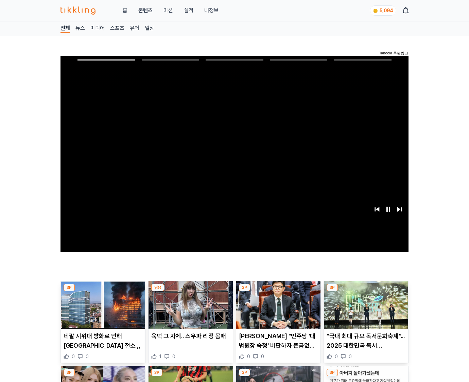
click at [365, 310] on img at bounding box center [366, 305] width 84 height 48
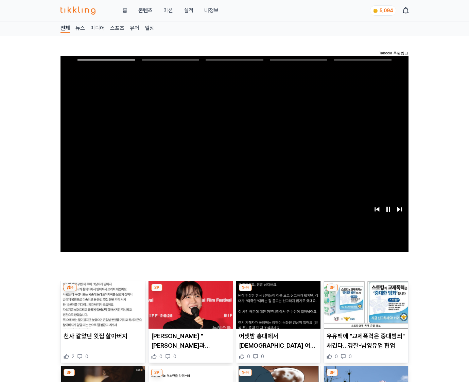
click at [365, 310] on img at bounding box center [366, 305] width 84 height 48
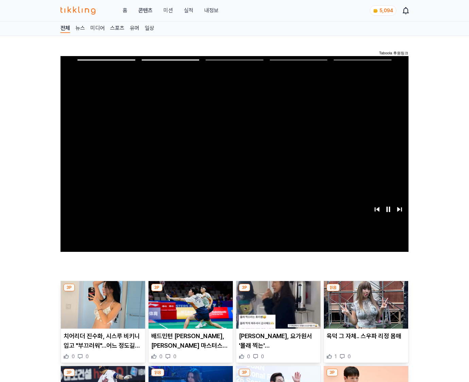
click at [365, 310] on img at bounding box center [366, 305] width 84 height 48
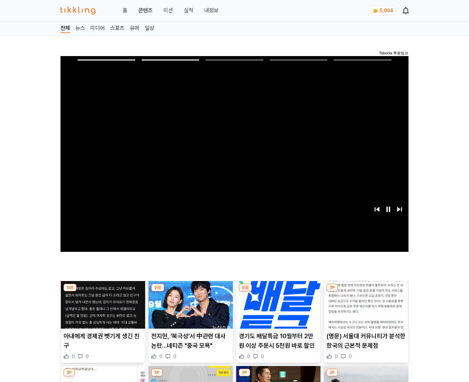
click at [365, 310] on img at bounding box center [366, 305] width 84 height 48
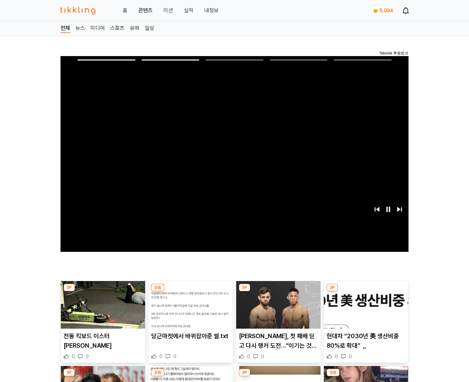
click at [365, 310] on img at bounding box center [366, 305] width 84 height 48
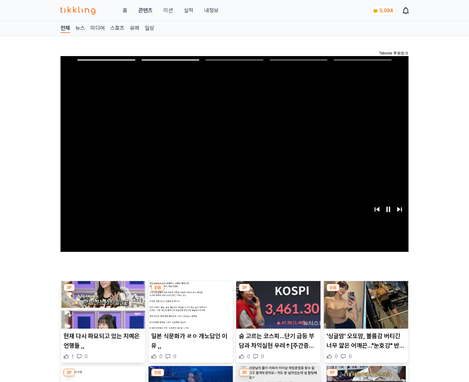
click at [365, 310] on img at bounding box center [366, 305] width 84 height 48
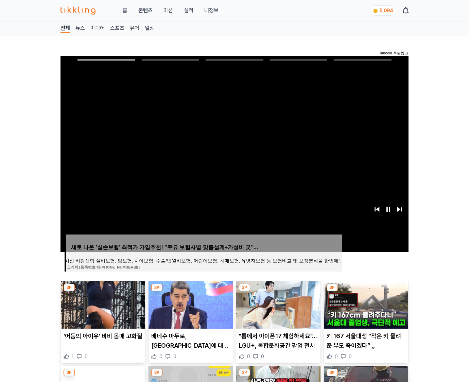
click at [365, 310] on img at bounding box center [366, 305] width 84 height 48
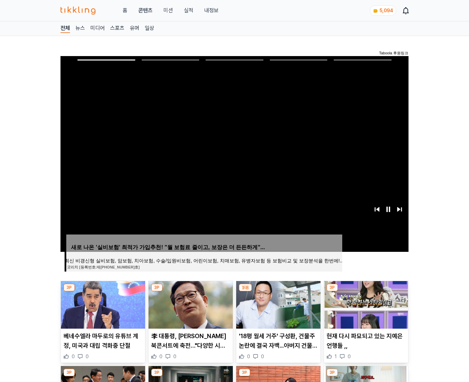
click at [365, 310] on img at bounding box center [366, 305] width 84 height 48
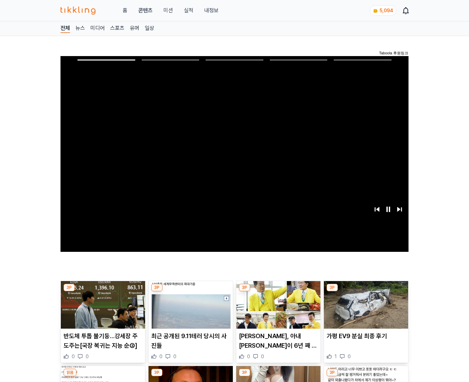
click at [365, 310] on img at bounding box center [366, 305] width 84 height 48
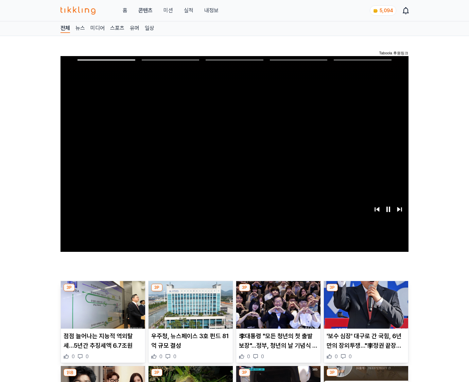
click at [365, 310] on img at bounding box center [366, 305] width 84 height 48
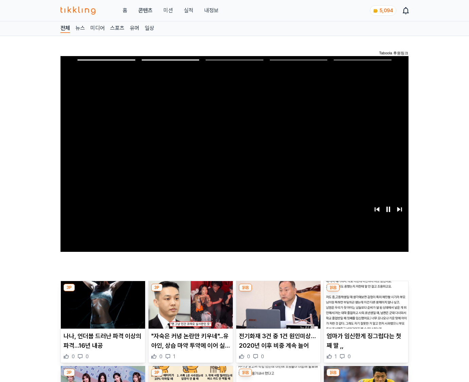
click at [365, 310] on img at bounding box center [366, 305] width 84 height 48
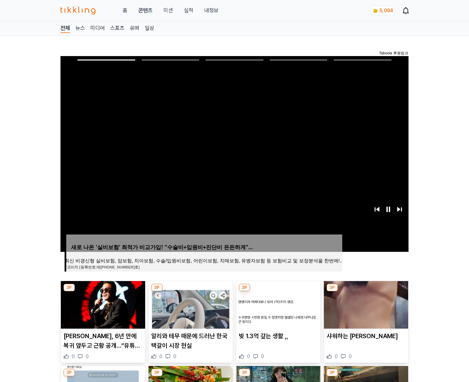
click at [365, 310] on img at bounding box center [366, 305] width 84 height 48
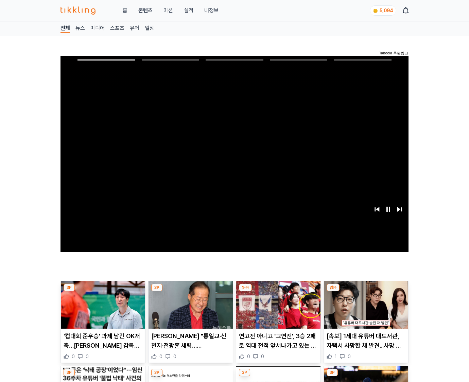
click at [365, 310] on img at bounding box center [366, 305] width 84 height 48
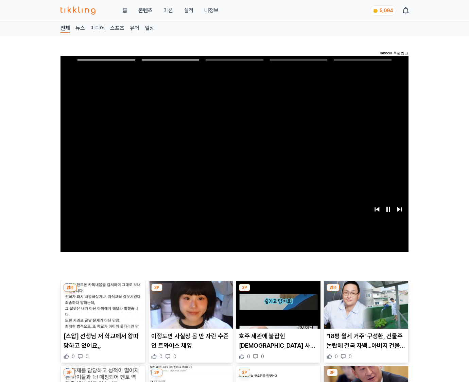
click at [365, 310] on img at bounding box center [366, 305] width 84 height 48
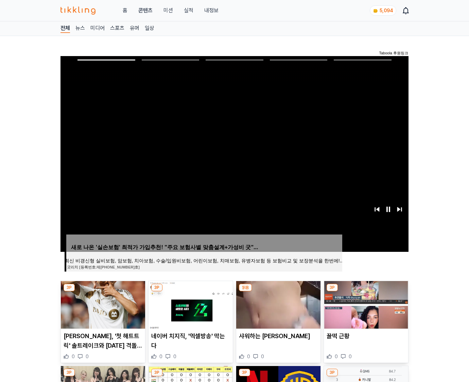
click at [365, 310] on img at bounding box center [366, 305] width 84 height 48
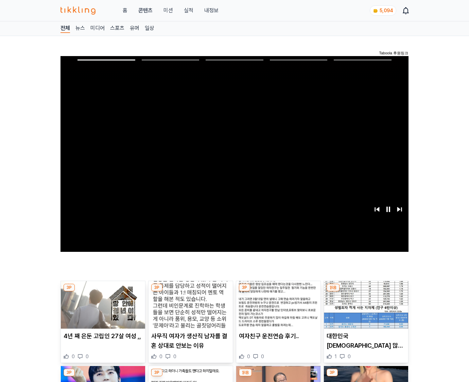
click at [365, 310] on img at bounding box center [366, 305] width 84 height 48
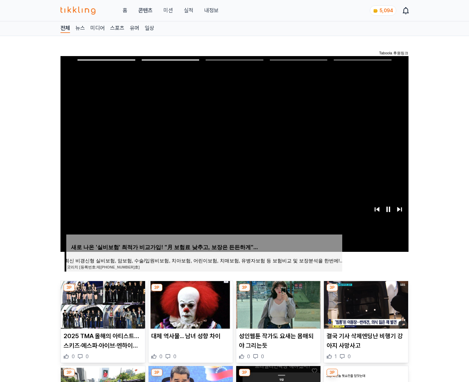
click at [365, 310] on img at bounding box center [366, 305] width 84 height 48
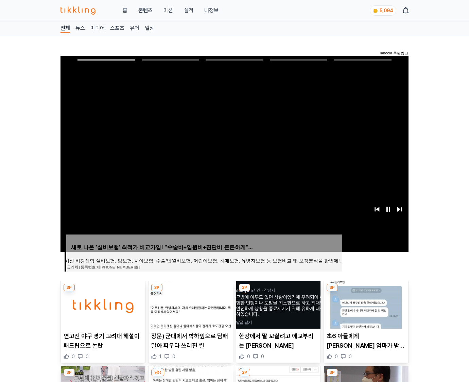
click at [365, 310] on img at bounding box center [366, 305] width 84 height 48
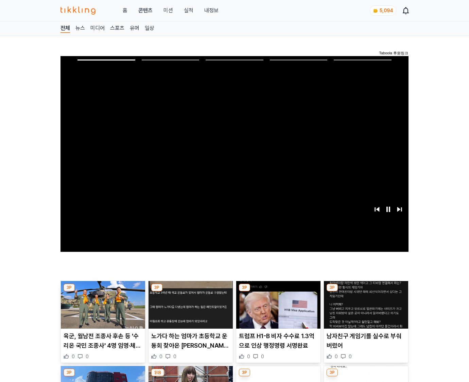
click at [365, 310] on img at bounding box center [366, 305] width 84 height 48
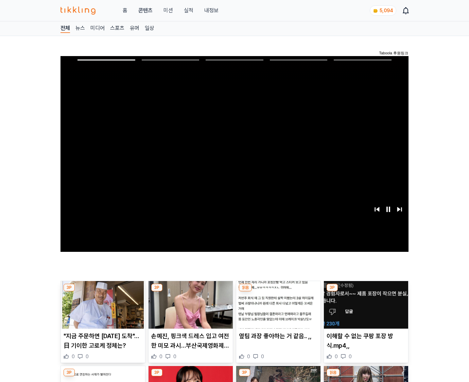
click at [365, 310] on img at bounding box center [366, 305] width 84 height 48
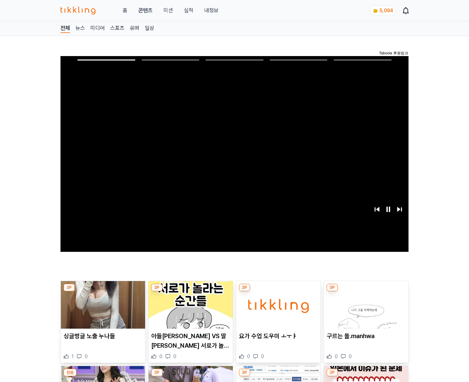
click at [365, 310] on img at bounding box center [366, 305] width 84 height 48
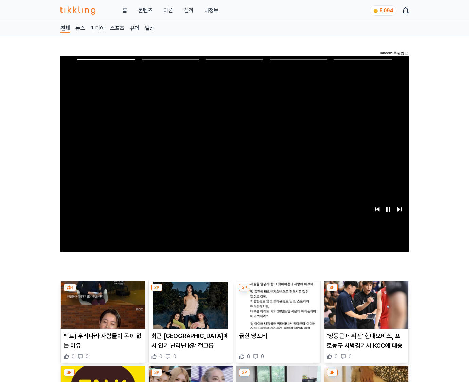
click at [365, 310] on img at bounding box center [366, 305] width 84 height 48
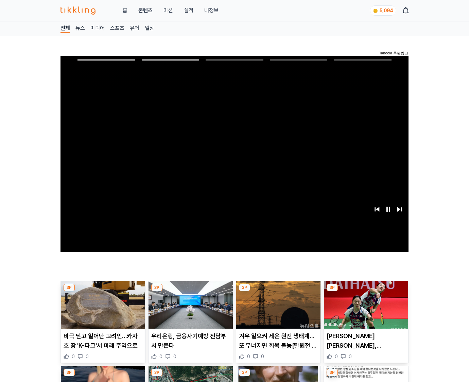
click at [365, 310] on img at bounding box center [366, 305] width 84 height 48
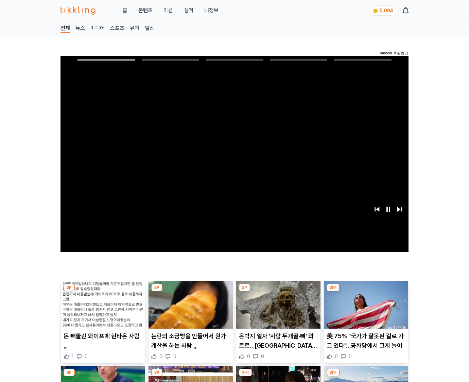
click at [365, 310] on img at bounding box center [366, 305] width 84 height 48
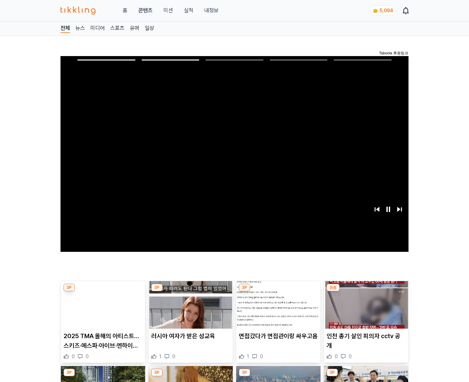
click at [365, 310] on img at bounding box center [366, 305] width 84 height 48
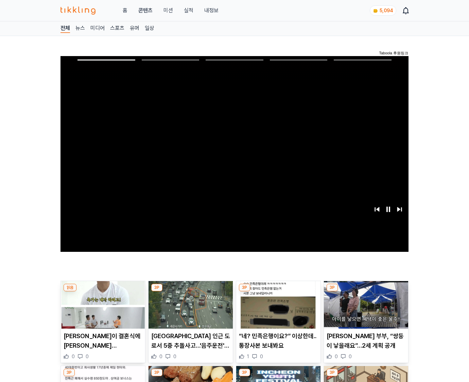
click at [365, 310] on img at bounding box center [366, 305] width 84 height 48
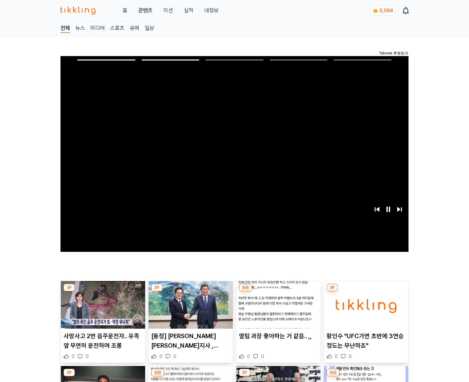
click at [365, 310] on img at bounding box center [366, 305] width 84 height 48
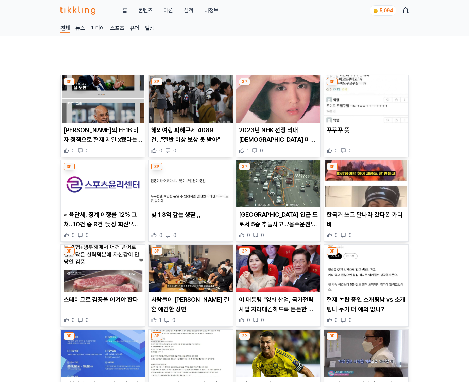
click at [365, 310] on p "현재 논란 중인 소개팅남 vs 소개팅녀 누가 더 예의 없나?" at bounding box center [366, 304] width 79 height 19
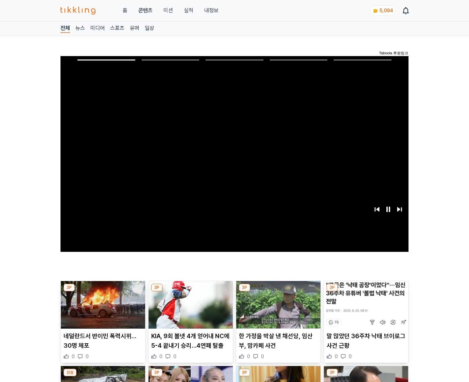
click at [365, 310] on img at bounding box center [366, 305] width 84 height 48
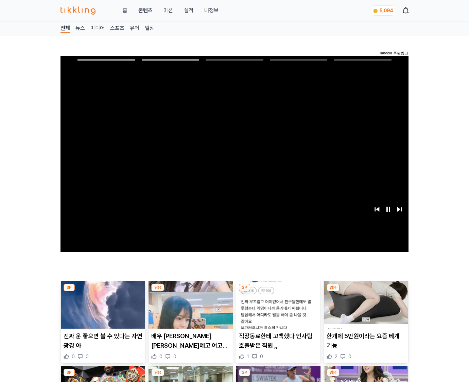
click at [365, 310] on img at bounding box center [366, 305] width 84 height 48
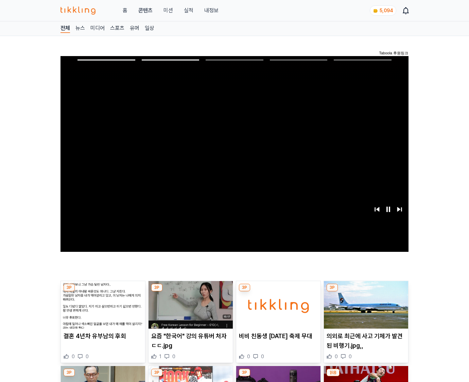
click at [365, 310] on img at bounding box center [366, 305] width 84 height 48
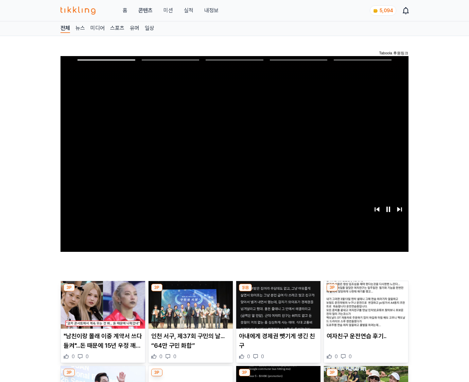
click at [365, 310] on img at bounding box center [366, 305] width 84 height 48
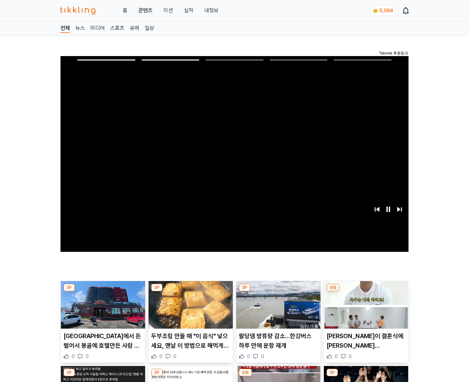
click at [365, 310] on img at bounding box center [366, 305] width 84 height 48
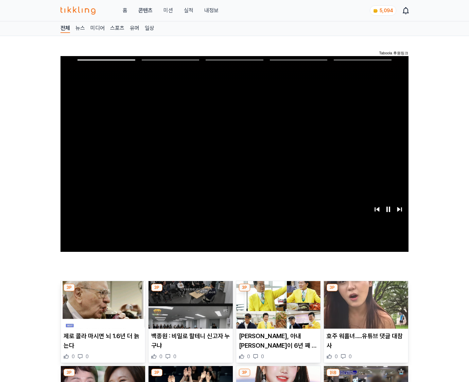
click at [365, 310] on img at bounding box center [366, 305] width 84 height 48
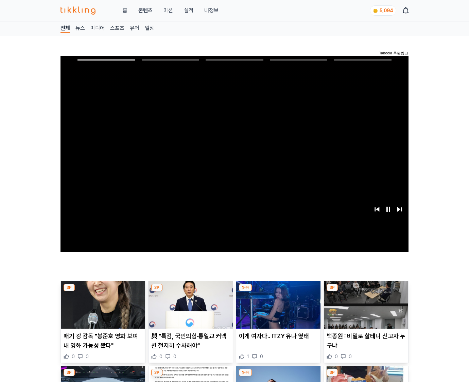
click at [365, 310] on img at bounding box center [366, 305] width 84 height 48
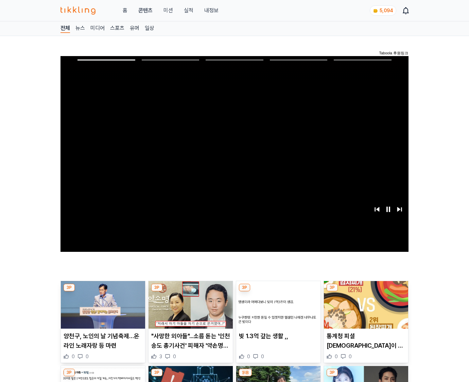
click at [365, 310] on img at bounding box center [366, 305] width 84 height 48
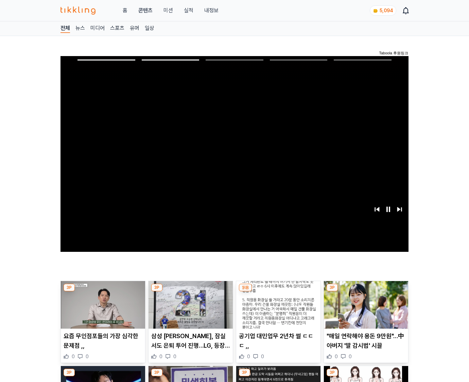
click at [365, 310] on img at bounding box center [366, 305] width 84 height 48
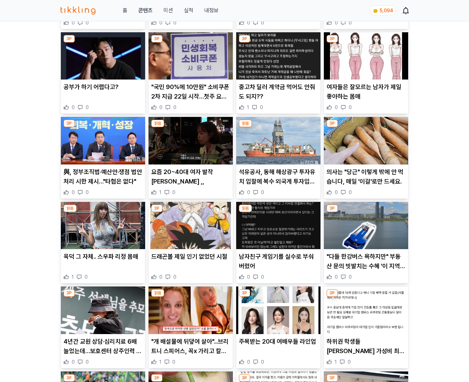
scroll to position [1003, 0]
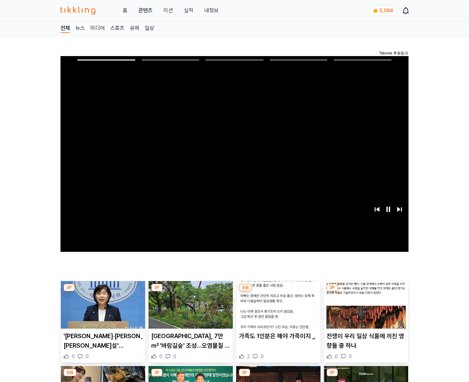
click at [365, 310] on img at bounding box center [366, 305] width 84 height 48
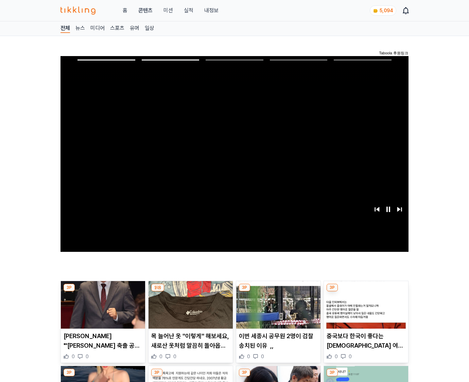
click at [365, 310] on img at bounding box center [366, 305] width 84 height 48
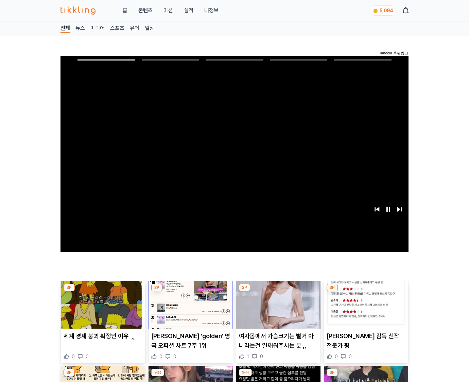
click at [365, 310] on img at bounding box center [366, 305] width 84 height 48
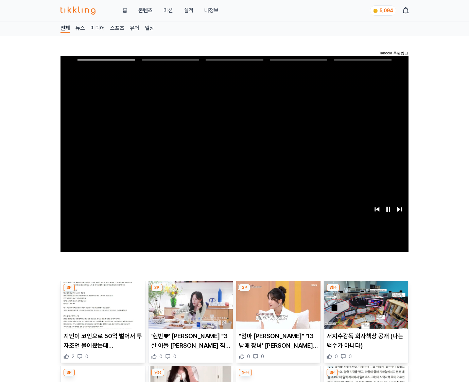
click at [365, 310] on img at bounding box center [366, 305] width 84 height 48
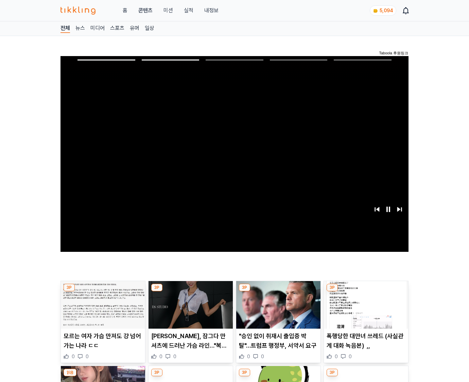
click at [365, 310] on img at bounding box center [366, 305] width 84 height 48
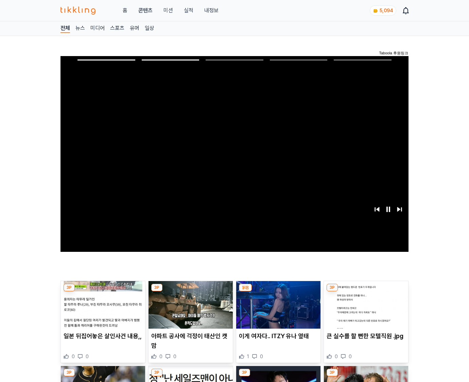
click at [365, 310] on img at bounding box center [366, 305] width 84 height 48
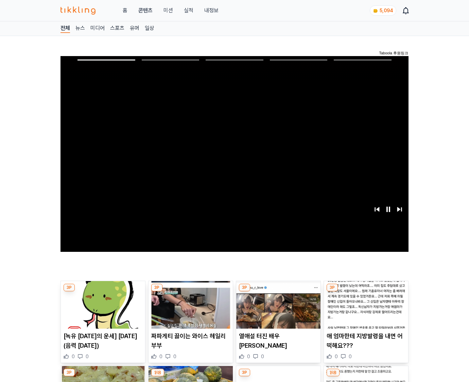
click at [365, 310] on img at bounding box center [366, 305] width 84 height 48
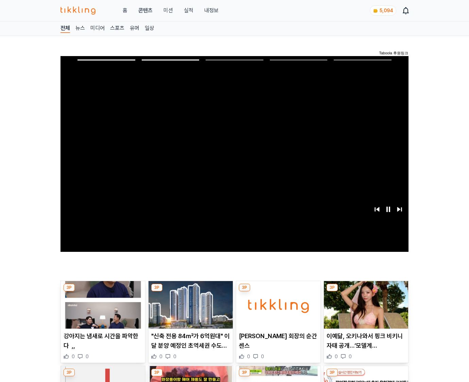
click at [365, 310] on img at bounding box center [366, 305] width 84 height 48
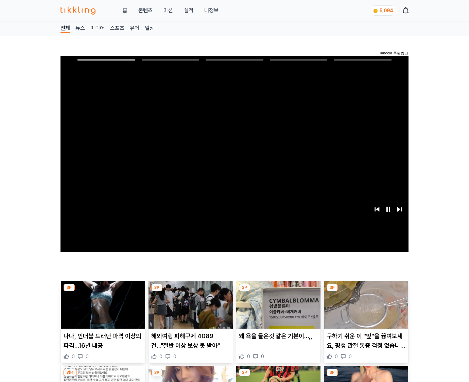
click at [365, 310] on img at bounding box center [366, 305] width 84 height 48
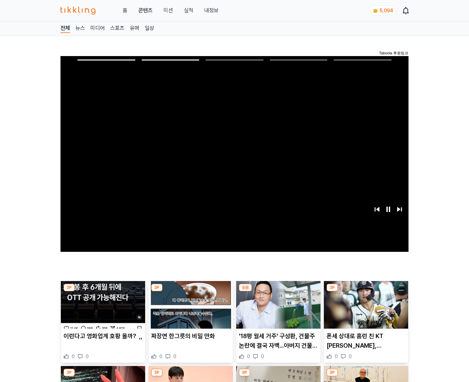
click at [365, 310] on img at bounding box center [366, 305] width 84 height 48
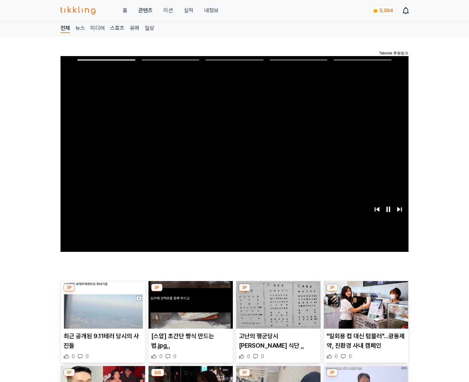
click at [365, 310] on img at bounding box center [366, 305] width 84 height 48
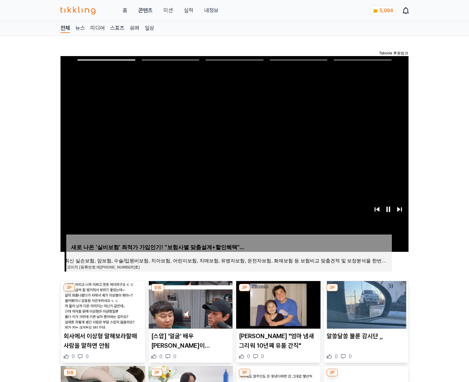
click at [365, 310] on img at bounding box center [366, 305] width 84 height 48
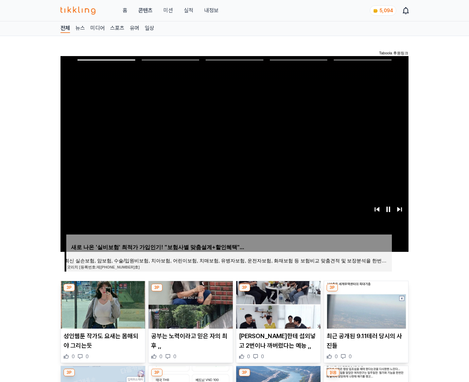
click at [365, 310] on img at bounding box center [366, 305] width 84 height 48
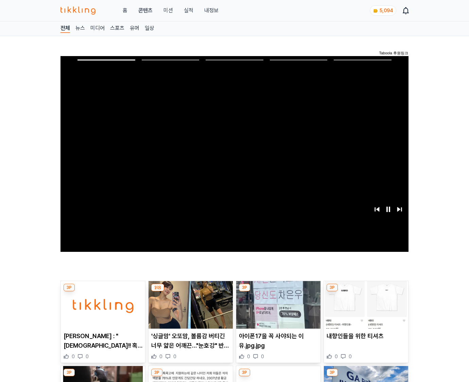
click at [365, 310] on img at bounding box center [366, 305] width 84 height 48
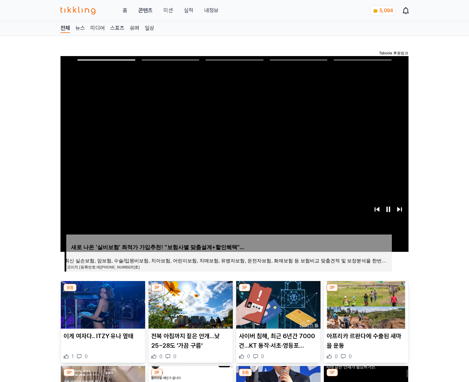
click at [365, 310] on img at bounding box center [366, 305] width 84 height 48
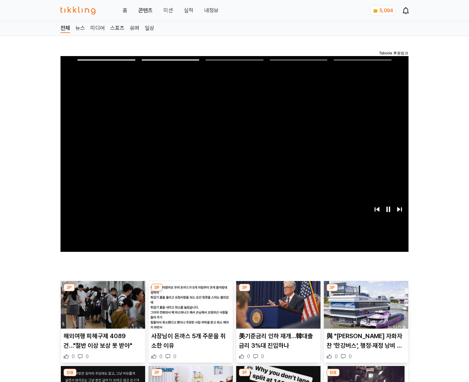
click at [365, 310] on img at bounding box center [366, 305] width 84 height 48
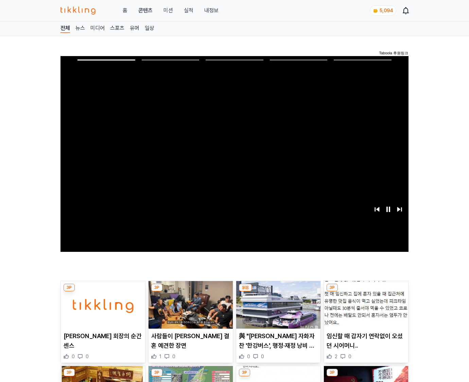
click at [365, 310] on img at bounding box center [366, 305] width 84 height 48
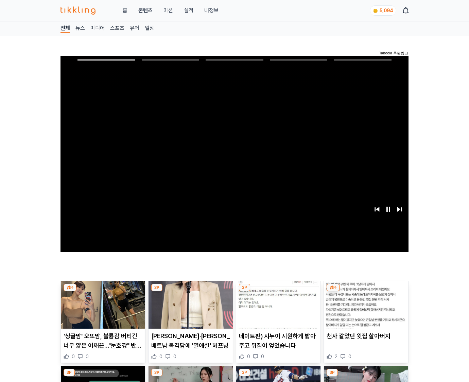
click at [365, 310] on img at bounding box center [366, 305] width 84 height 48
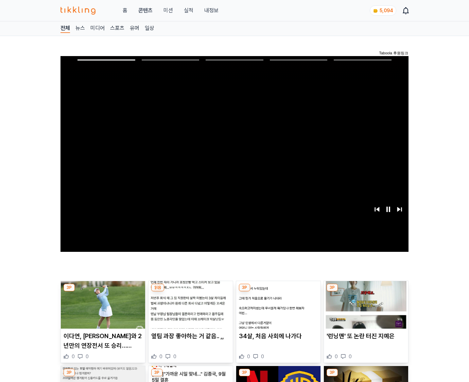
click at [365, 310] on img at bounding box center [366, 305] width 84 height 48
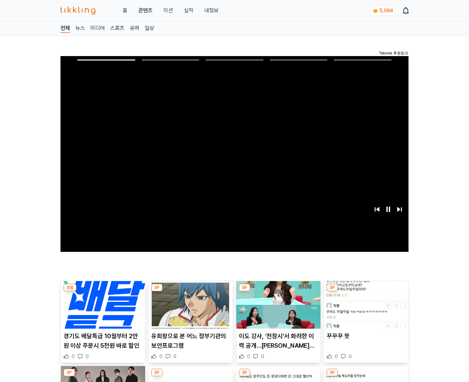
click at [365, 310] on img at bounding box center [366, 305] width 84 height 48
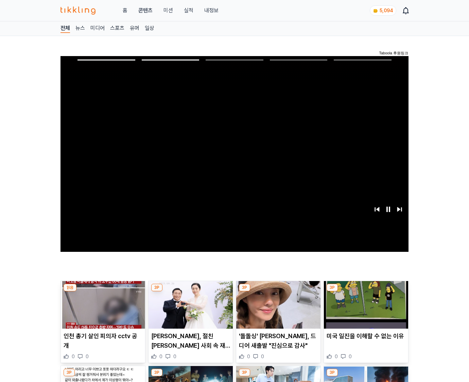
click at [365, 310] on img at bounding box center [366, 305] width 84 height 48
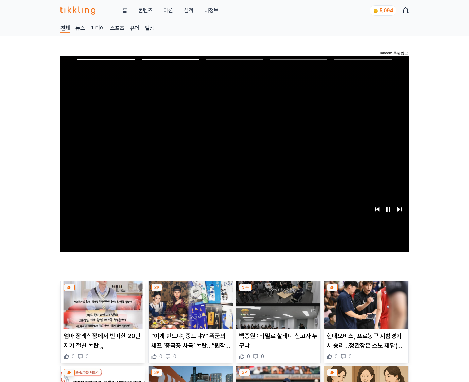
click at [365, 310] on img at bounding box center [366, 305] width 84 height 48
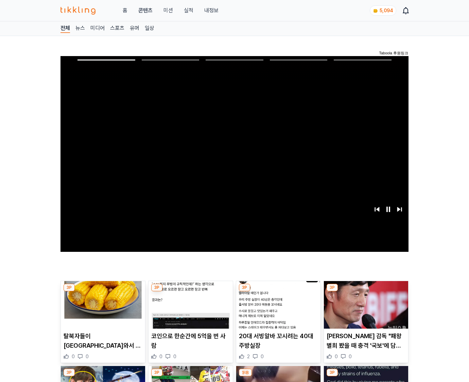
click at [365, 310] on img at bounding box center [366, 305] width 84 height 48
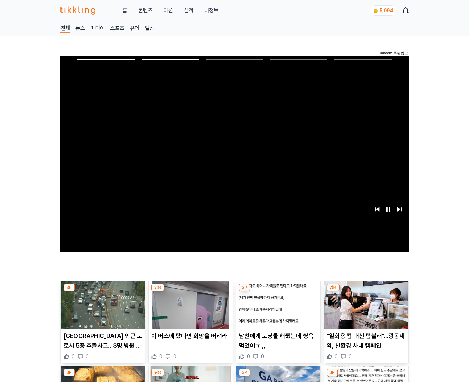
click at [365, 310] on img at bounding box center [366, 305] width 84 height 48
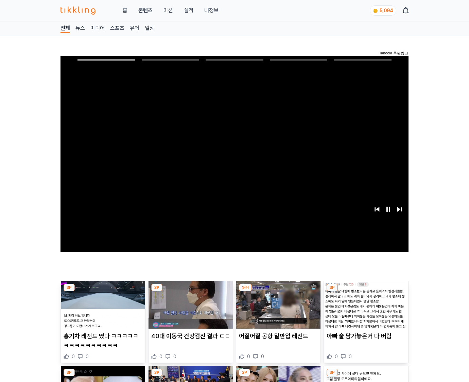
click at [365, 310] on img at bounding box center [366, 305] width 84 height 48
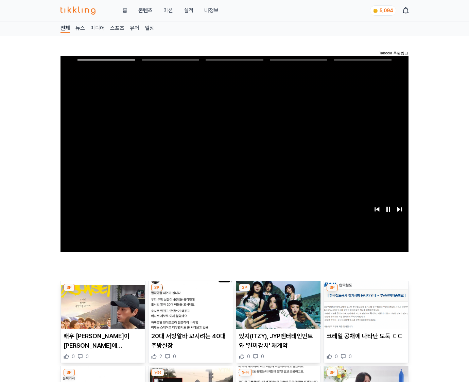
click at [365, 310] on img at bounding box center [366, 305] width 84 height 48
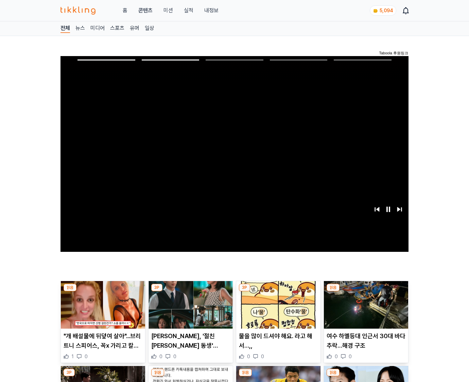
click at [365, 310] on img at bounding box center [366, 305] width 84 height 48
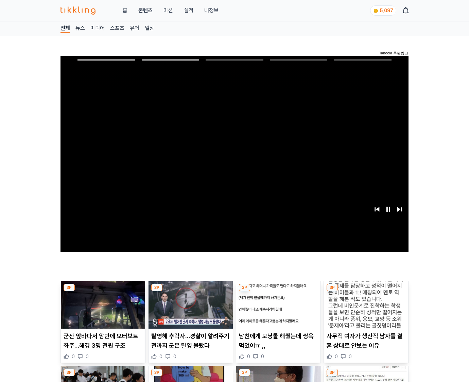
click at [365, 310] on img at bounding box center [366, 305] width 84 height 48
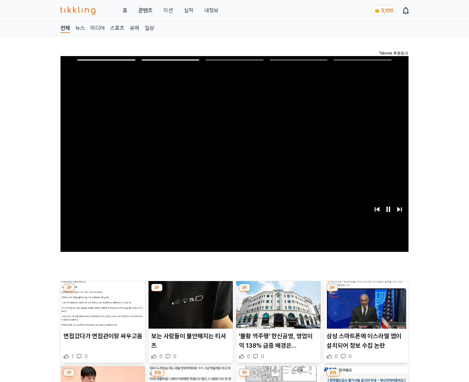
click at [365, 310] on img at bounding box center [366, 305] width 84 height 48
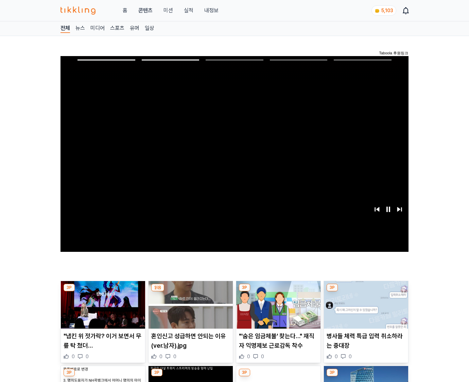
click at [365, 310] on img at bounding box center [366, 305] width 84 height 48
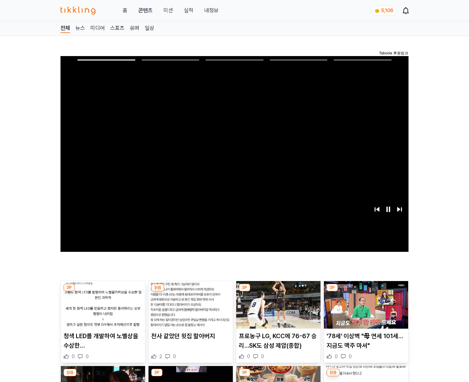
click at [365, 310] on img at bounding box center [366, 305] width 84 height 48
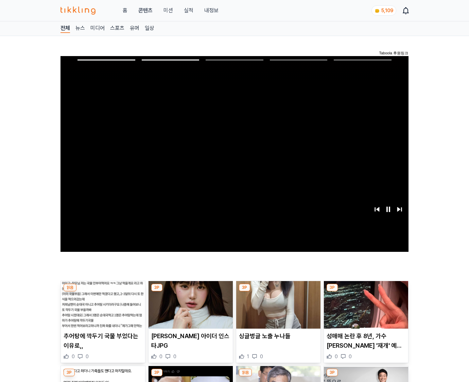
click at [365, 310] on img at bounding box center [366, 305] width 84 height 48
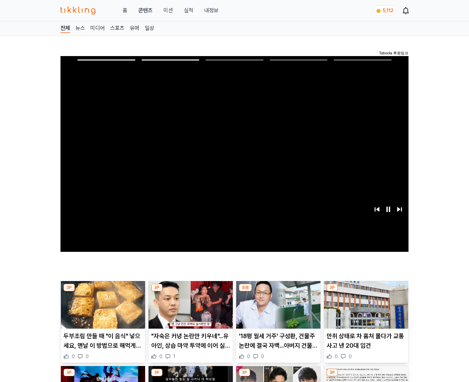
click at [365, 310] on img at bounding box center [366, 305] width 84 height 48
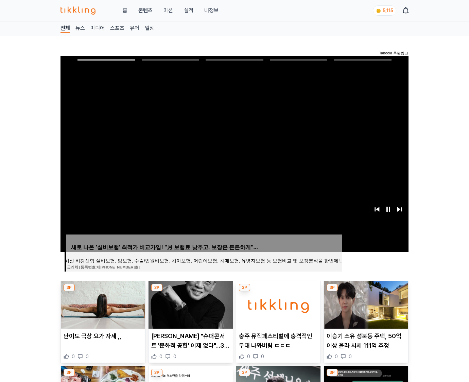
click at [365, 310] on img at bounding box center [366, 305] width 84 height 48
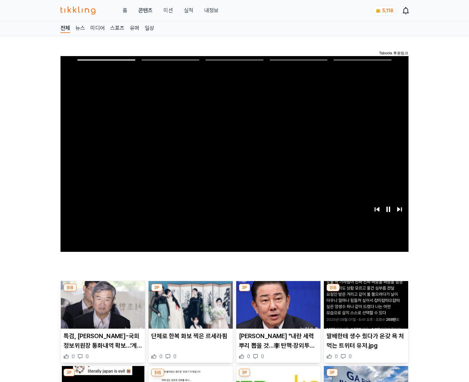
click at [365, 310] on img at bounding box center [366, 305] width 84 height 48
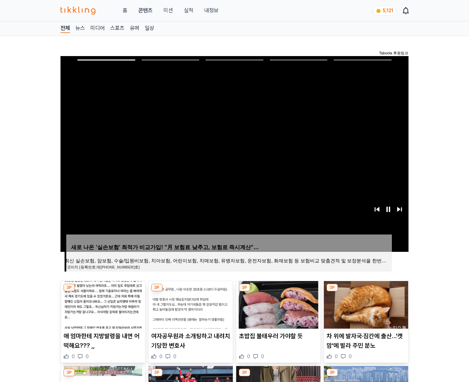
click at [365, 310] on img at bounding box center [366, 305] width 84 height 48
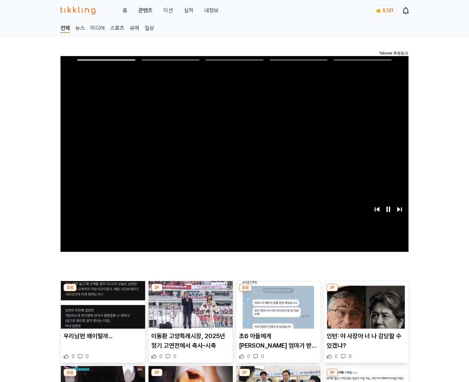
click at [365, 310] on img at bounding box center [366, 305] width 84 height 48
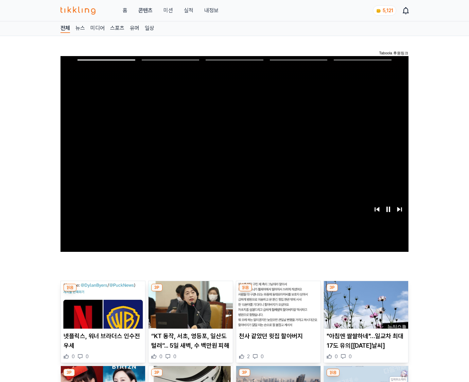
click at [365, 310] on img at bounding box center [366, 305] width 84 height 48
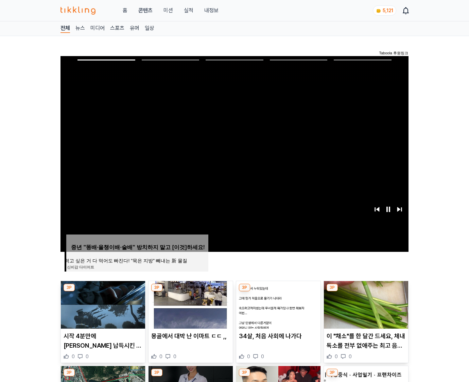
click at [365, 310] on img at bounding box center [366, 305] width 84 height 48
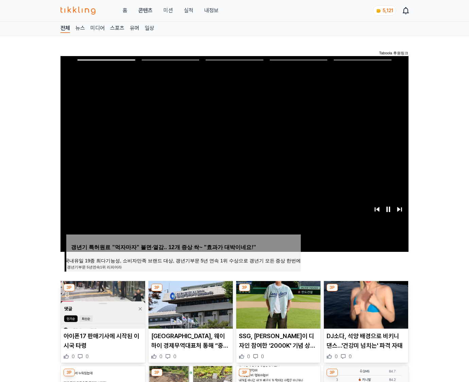
click at [365, 310] on img at bounding box center [366, 305] width 84 height 48
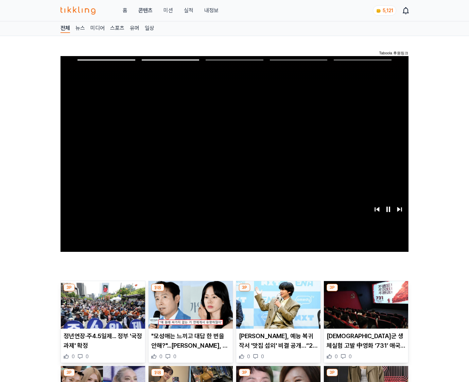
click at [365, 310] on img at bounding box center [366, 305] width 84 height 48
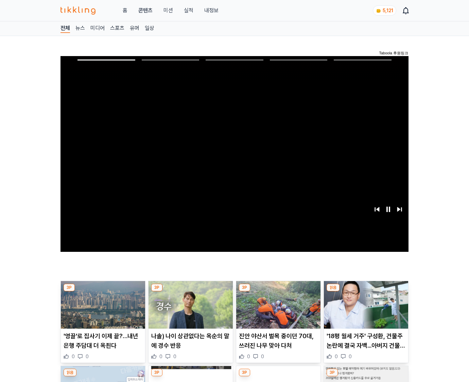
click at [365, 310] on img at bounding box center [366, 305] width 84 height 48
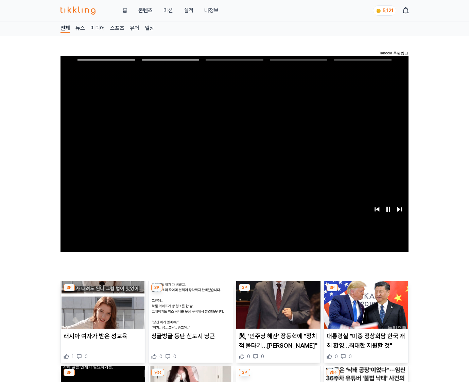
click at [365, 310] on img at bounding box center [366, 305] width 84 height 48
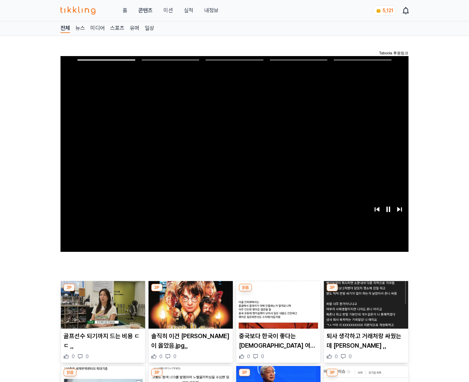
click at [365, 310] on img at bounding box center [366, 305] width 84 height 48
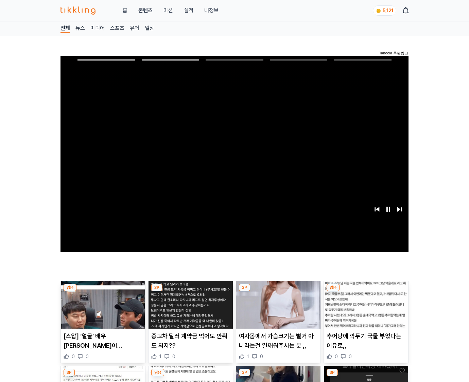
click at [365, 310] on img at bounding box center [366, 305] width 84 height 48
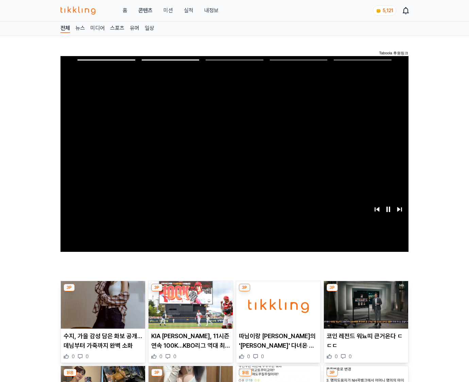
click at [365, 310] on img at bounding box center [366, 305] width 84 height 48
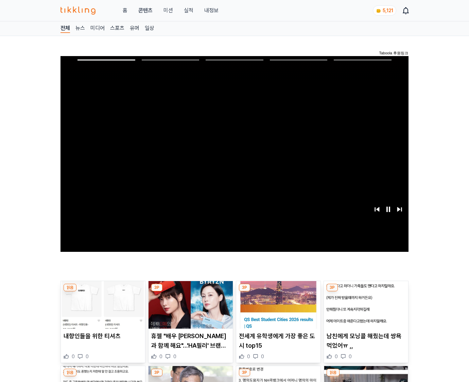
click at [365, 310] on img at bounding box center [366, 305] width 84 height 48
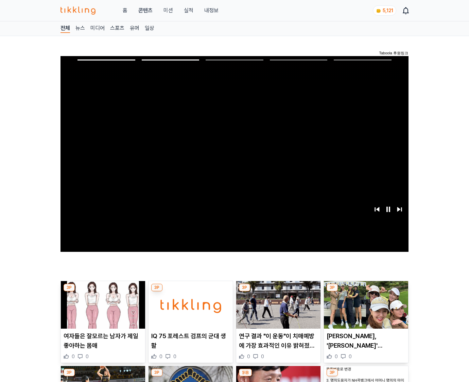
click at [365, 310] on img at bounding box center [366, 305] width 84 height 48
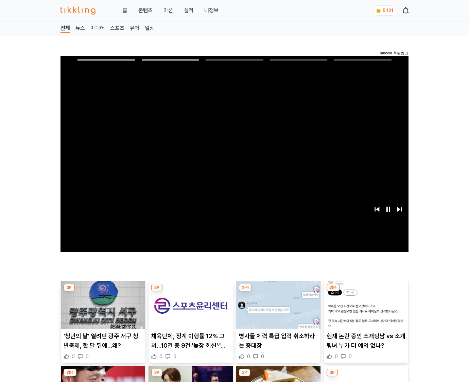
click at [365, 310] on img at bounding box center [366, 305] width 84 height 48
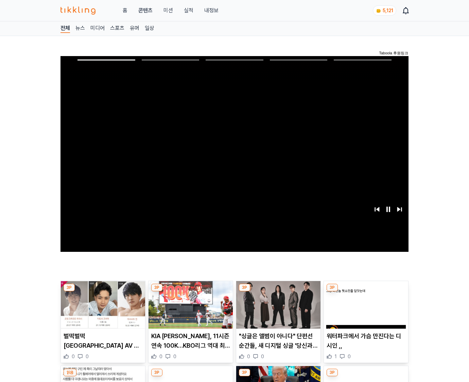
click at [365, 310] on img at bounding box center [366, 305] width 84 height 48
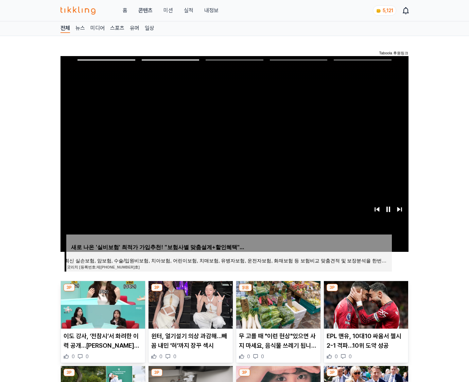
click at [365, 310] on img at bounding box center [366, 305] width 84 height 48
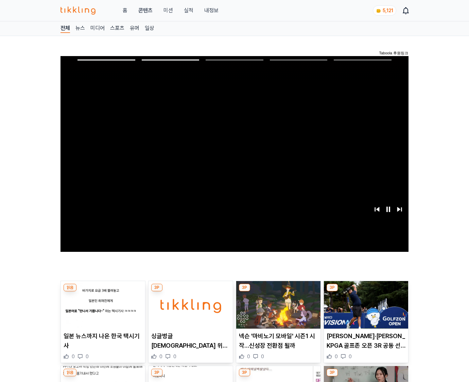
click at [365, 310] on img at bounding box center [366, 305] width 84 height 48
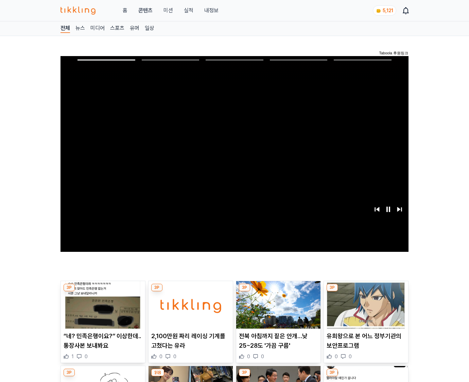
click at [365, 310] on img at bounding box center [366, 305] width 84 height 48
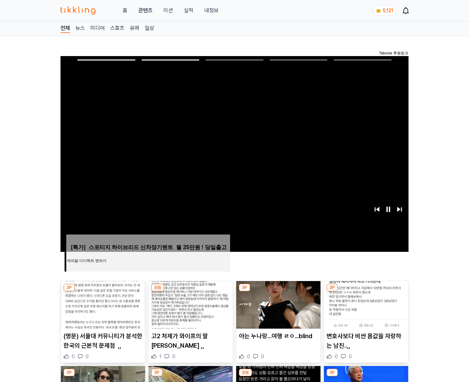
click at [365, 310] on img at bounding box center [366, 305] width 84 height 48
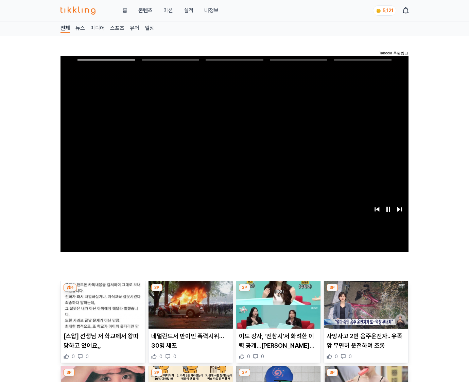
click at [365, 310] on img at bounding box center [366, 305] width 84 height 48
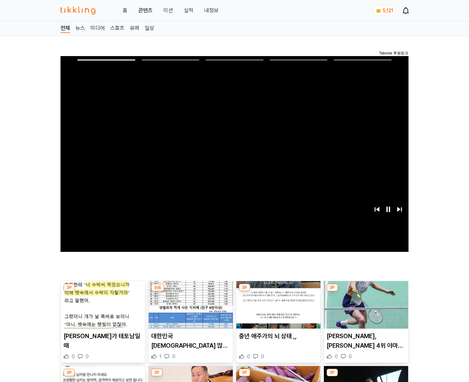
click at [365, 310] on img at bounding box center [366, 305] width 84 height 48
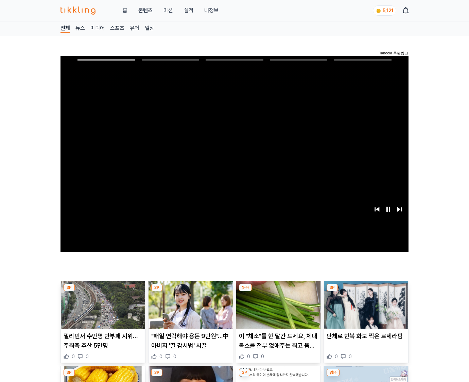
click at [365, 310] on img at bounding box center [366, 305] width 84 height 48
